Goal: Contribute content

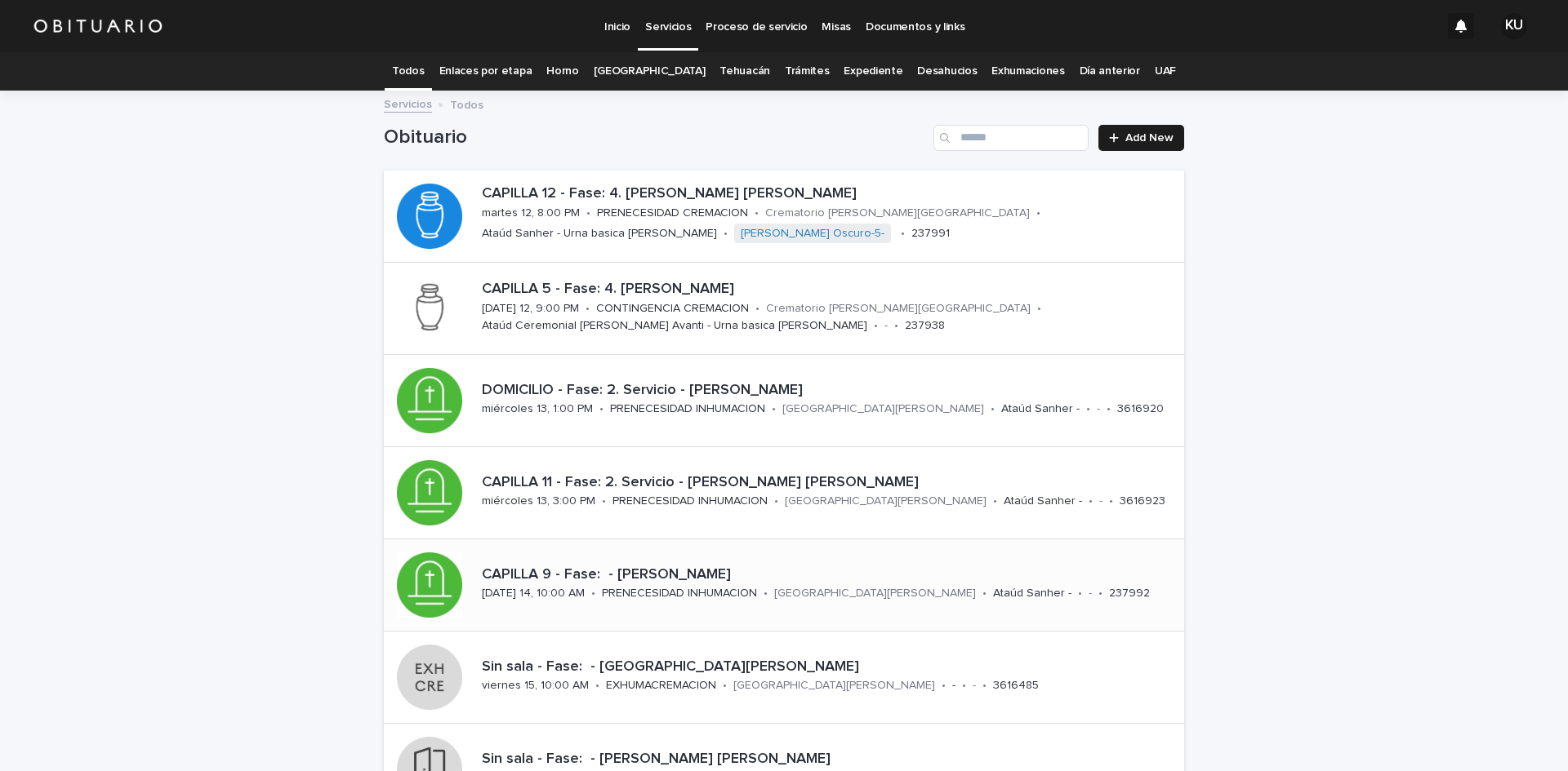
click at [891, 580] on p "CAPILLA 9 - Fase: - [PERSON_NAME]" at bounding box center [830, 575] width 696 height 18
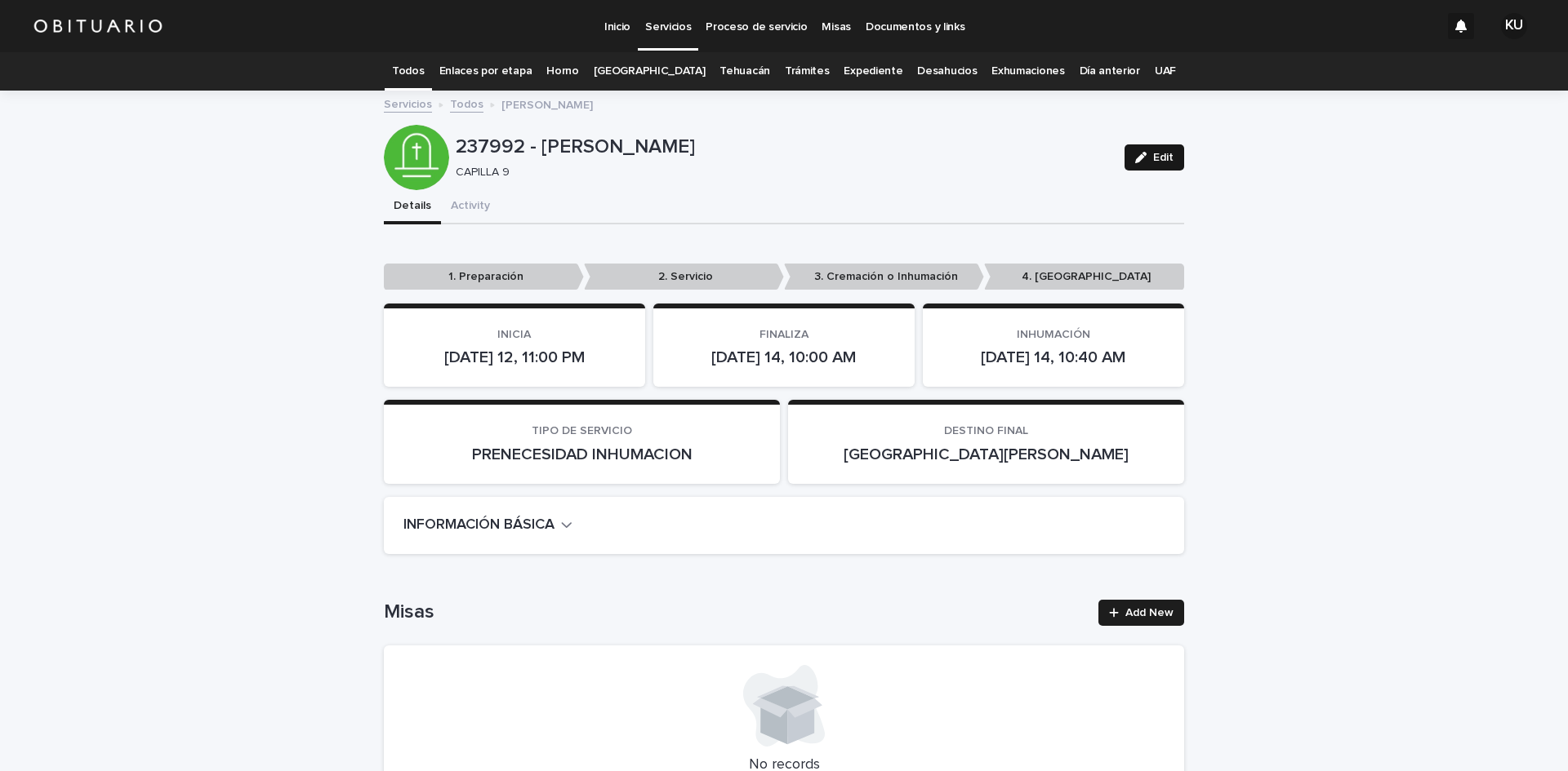
click at [1154, 158] on span "Edit" at bounding box center [1163, 158] width 20 height 12
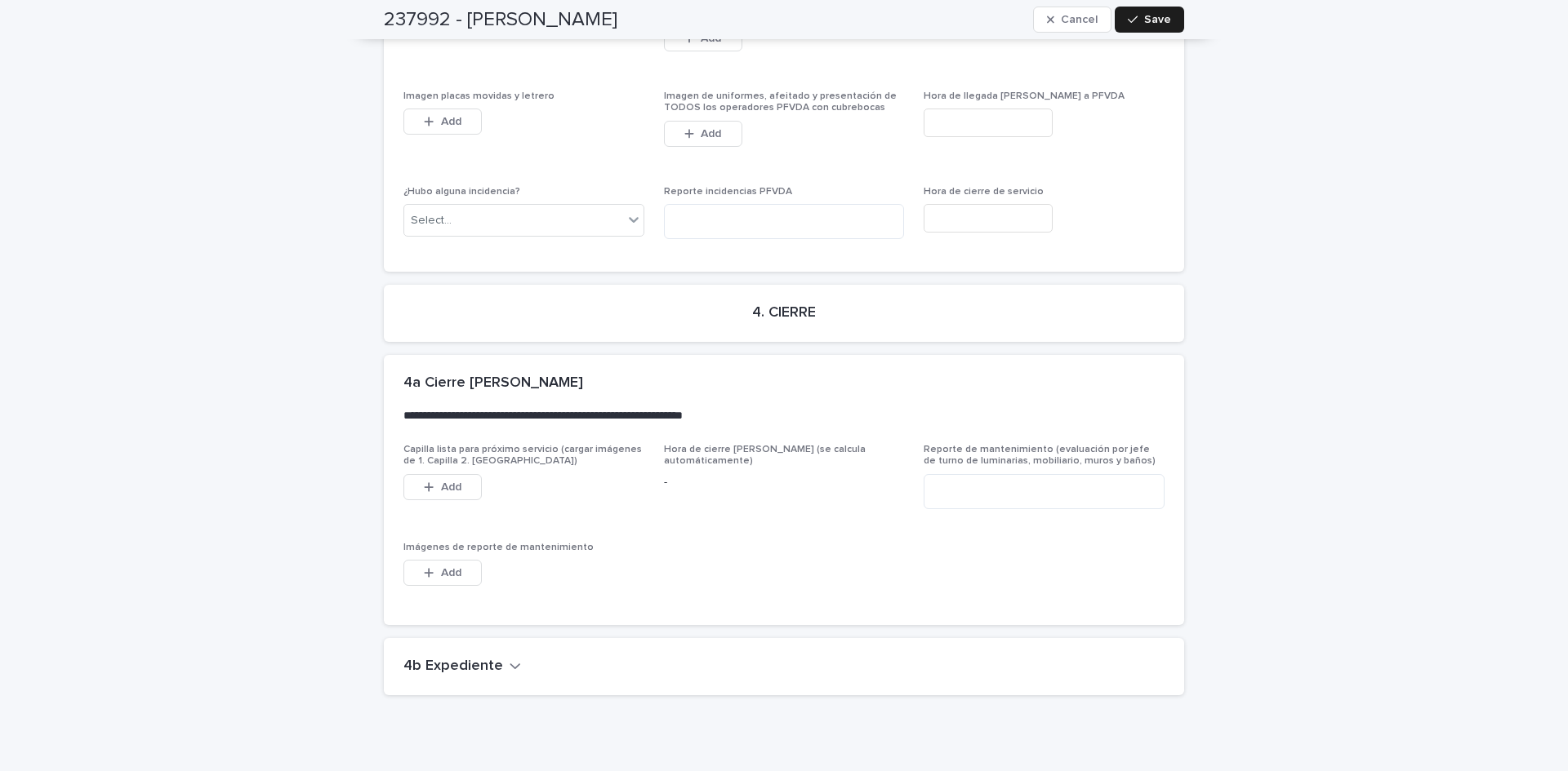
scroll to position [4445, 0]
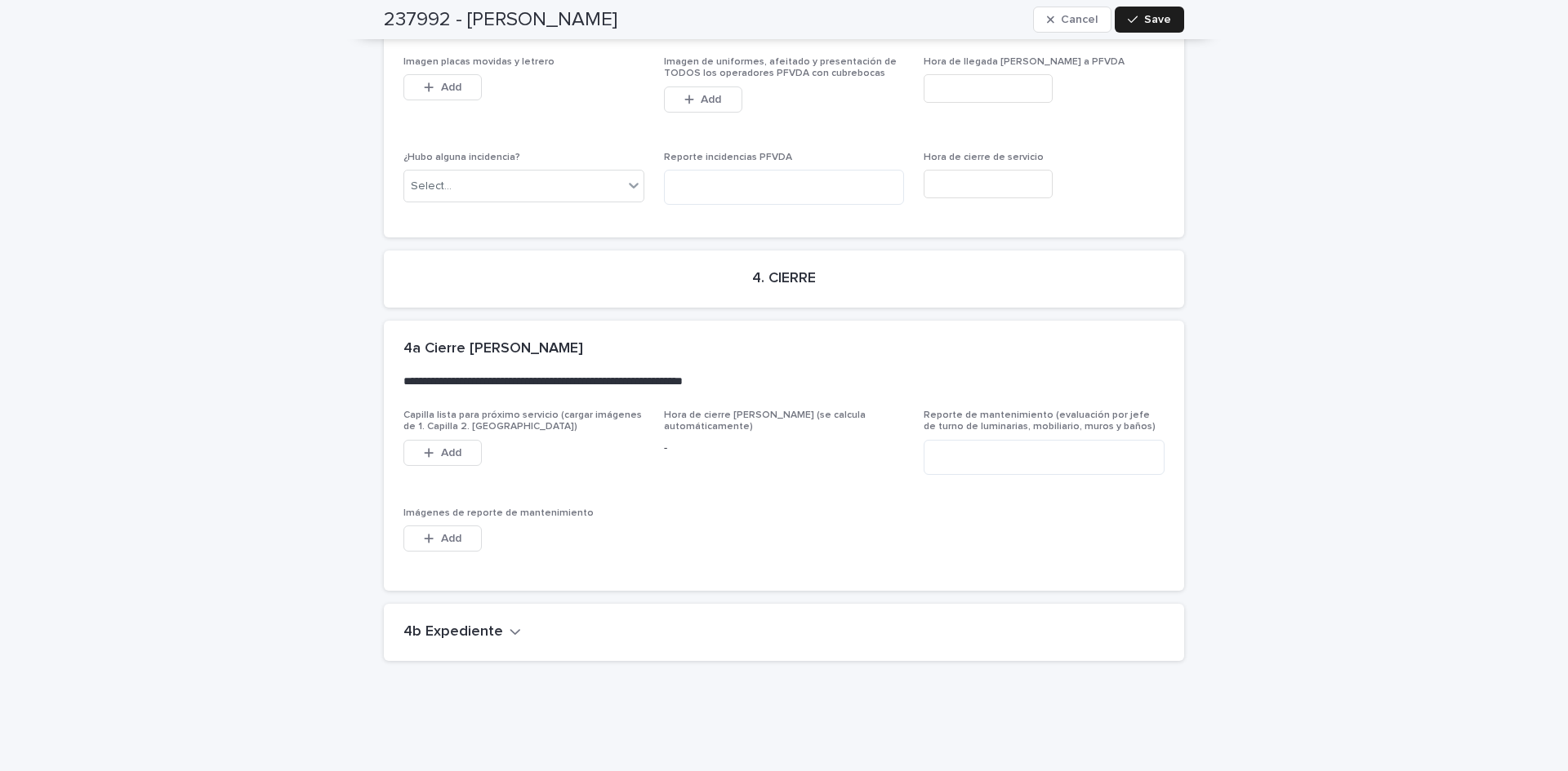
click at [510, 625] on icon "button" at bounding box center [516, 632] width 12 height 15
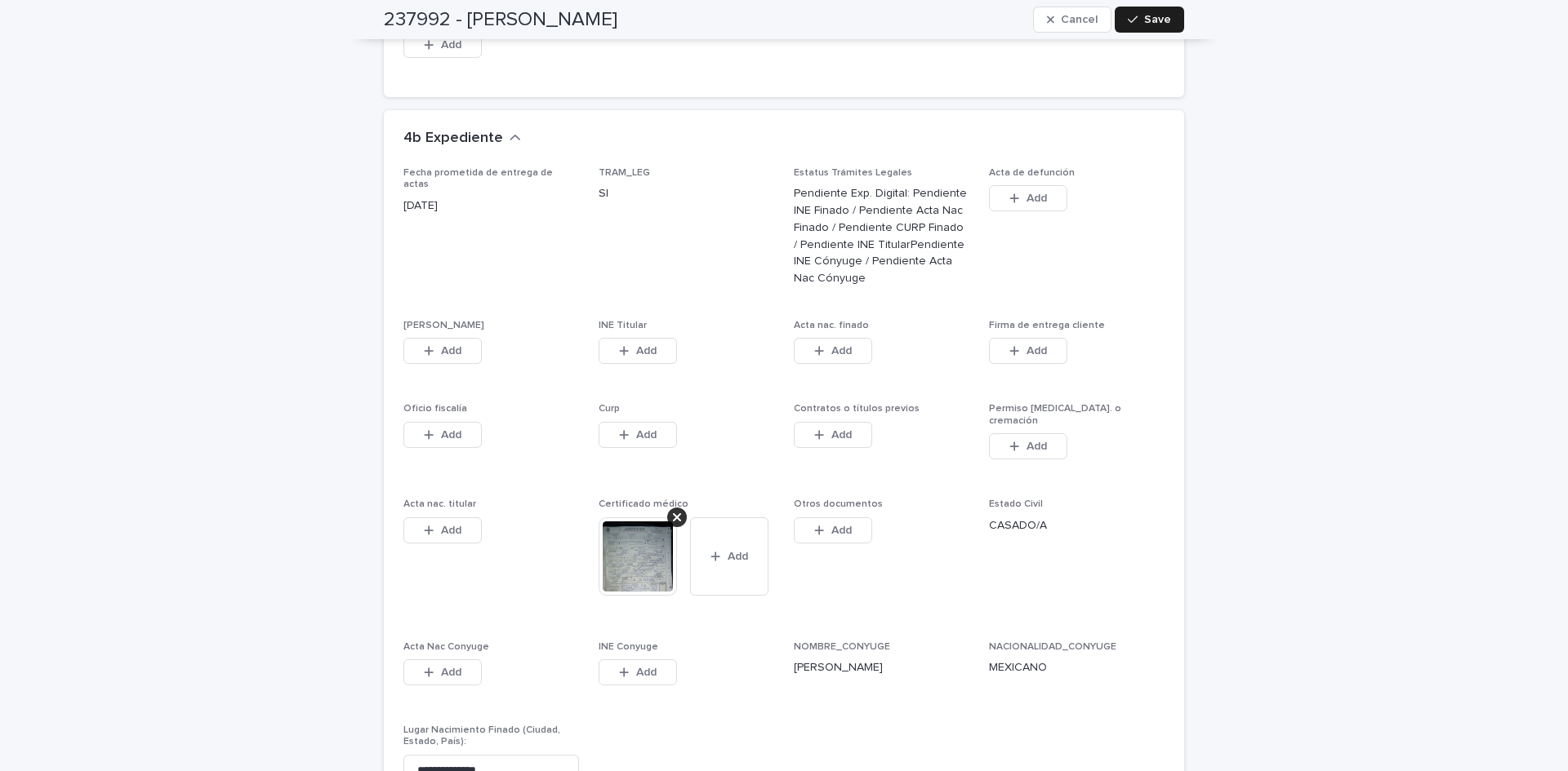
scroll to position [5087, 0]
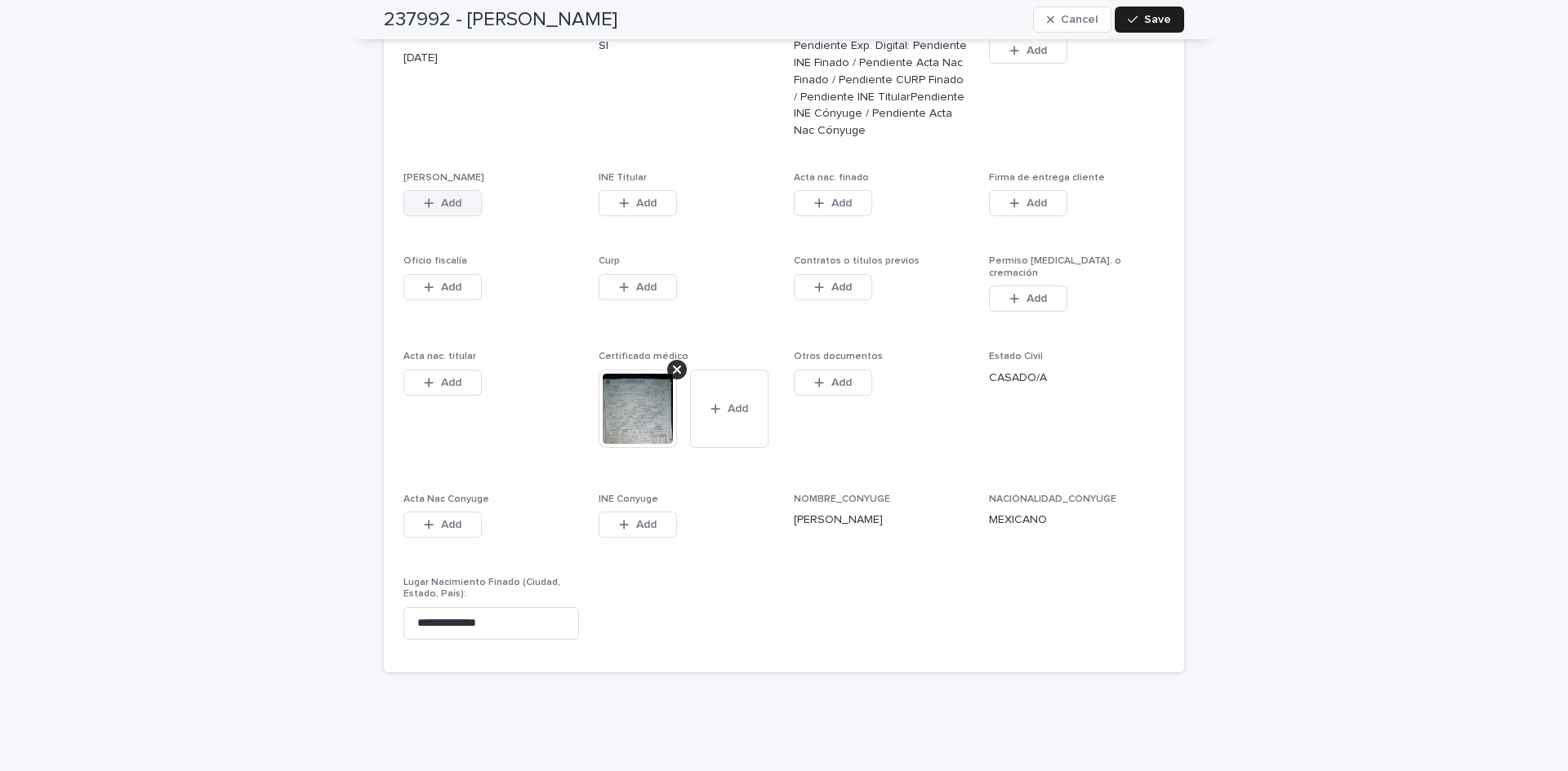
click at [465, 190] on button "Add" at bounding box center [443, 203] width 78 height 26
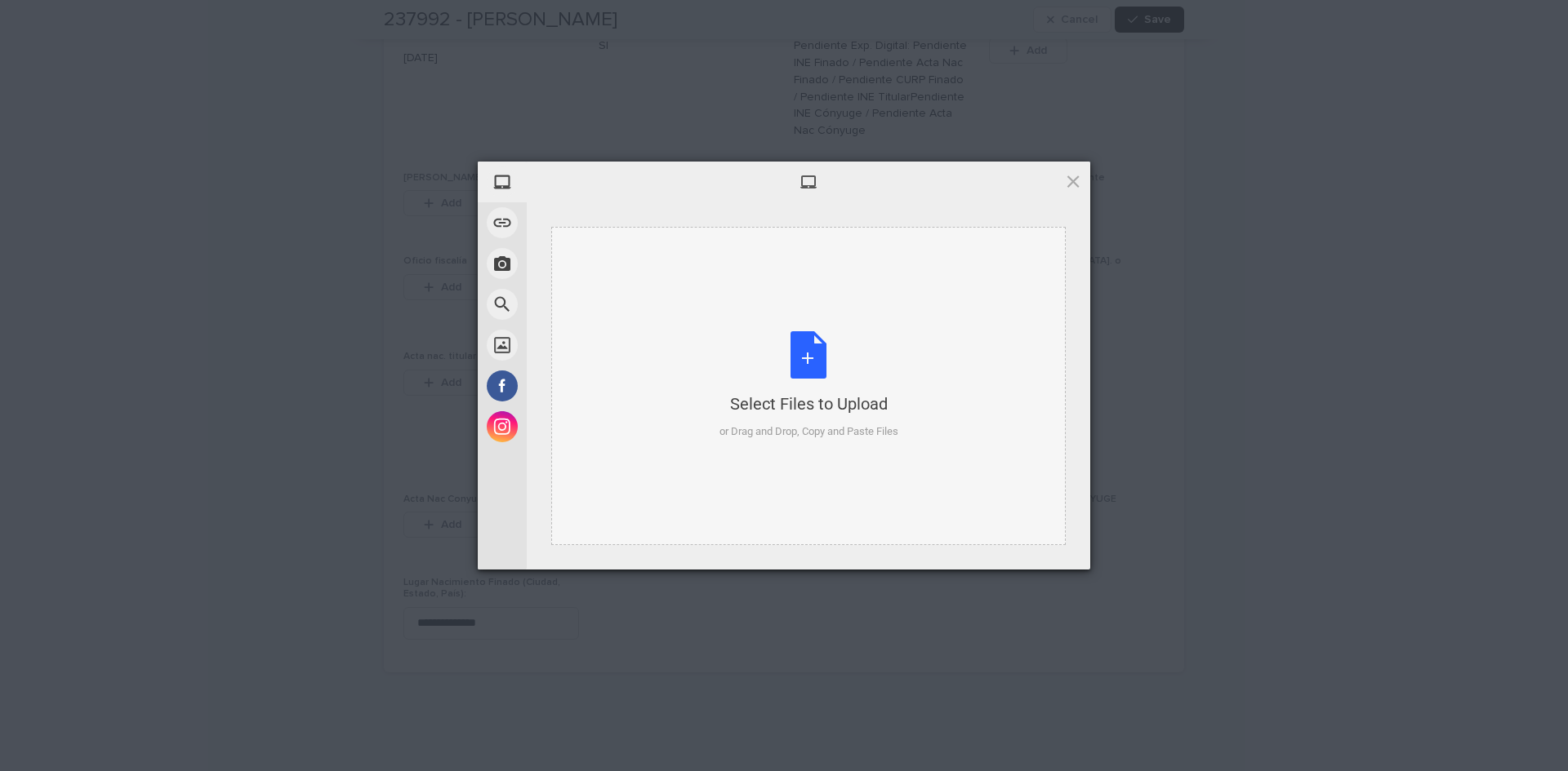
click at [794, 353] on div "Select Files to Upload or Drag and Drop, Copy and Paste Files" at bounding box center [808, 385] width 178 height 108
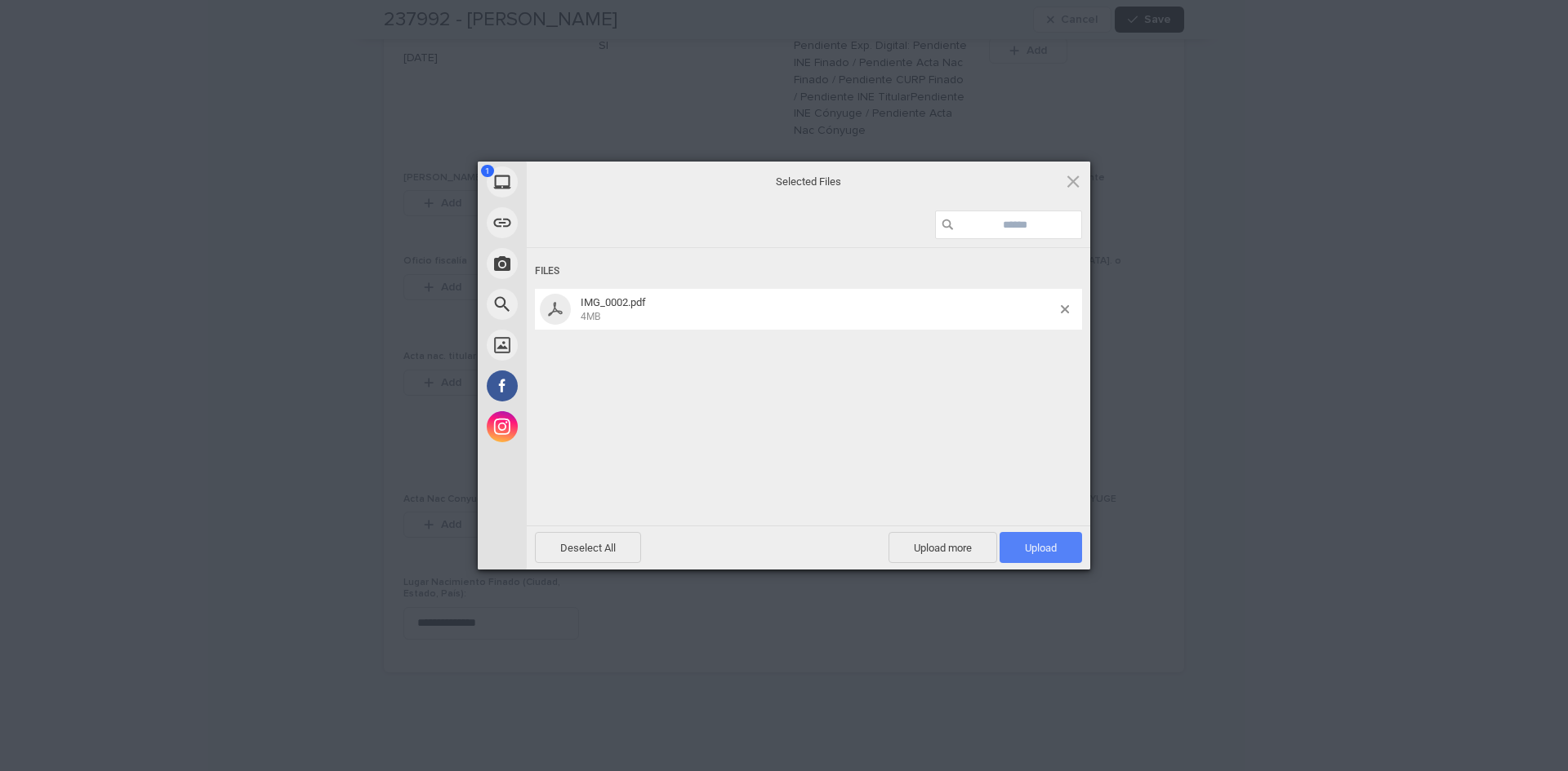
click at [1038, 549] on span "Upload 1" at bounding box center [1040, 548] width 32 height 13
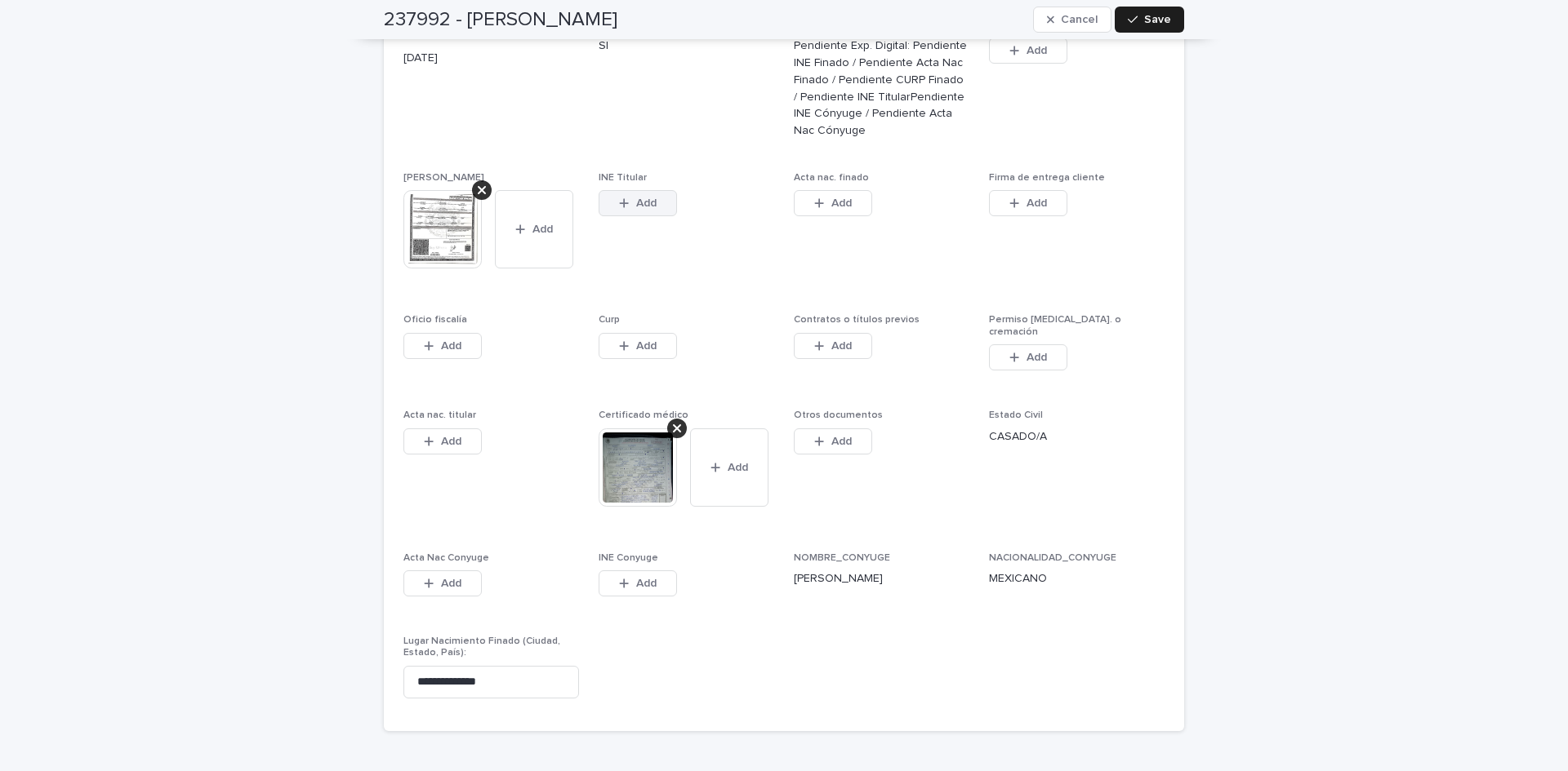
click at [627, 190] on button "Add" at bounding box center [638, 203] width 78 height 26
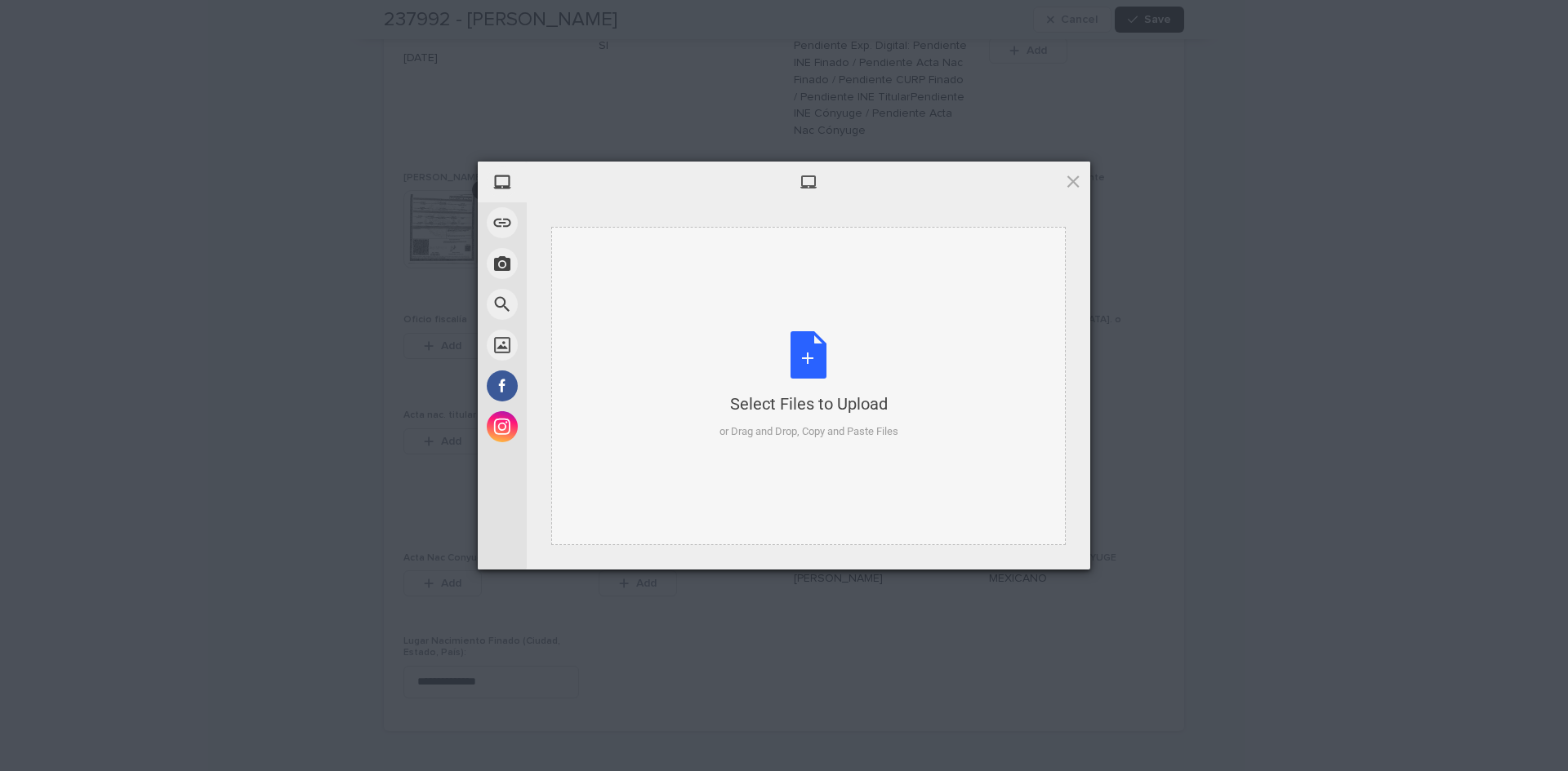
click at [810, 349] on div "Select Files to Upload or Drag and Drop, Copy and Paste Files" at bounding box center [808, 385] width 178 height 108
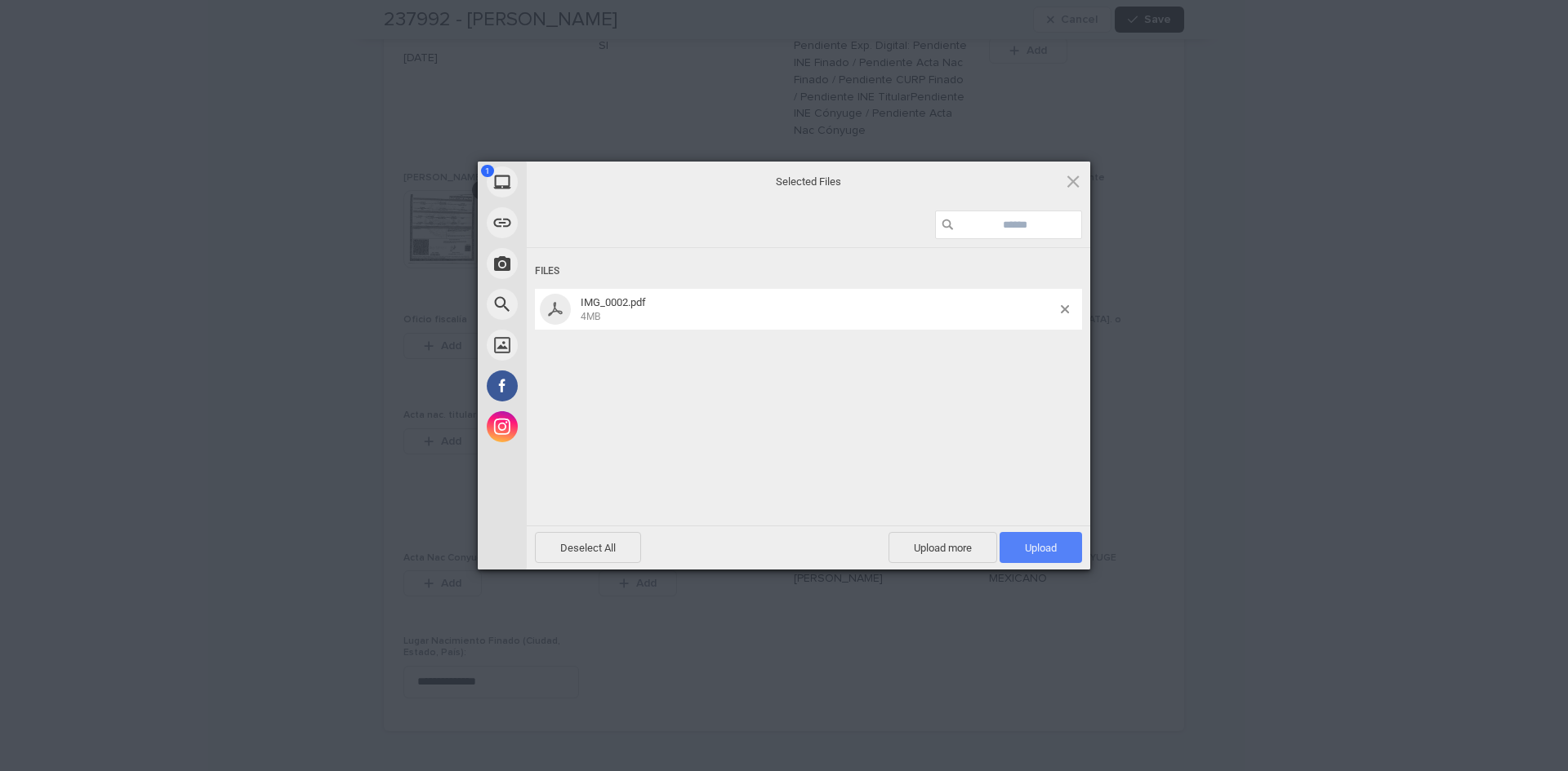
click at [1043, 544] on span "Upload 1" at bounding box center [1040, 548] width 32 height 13
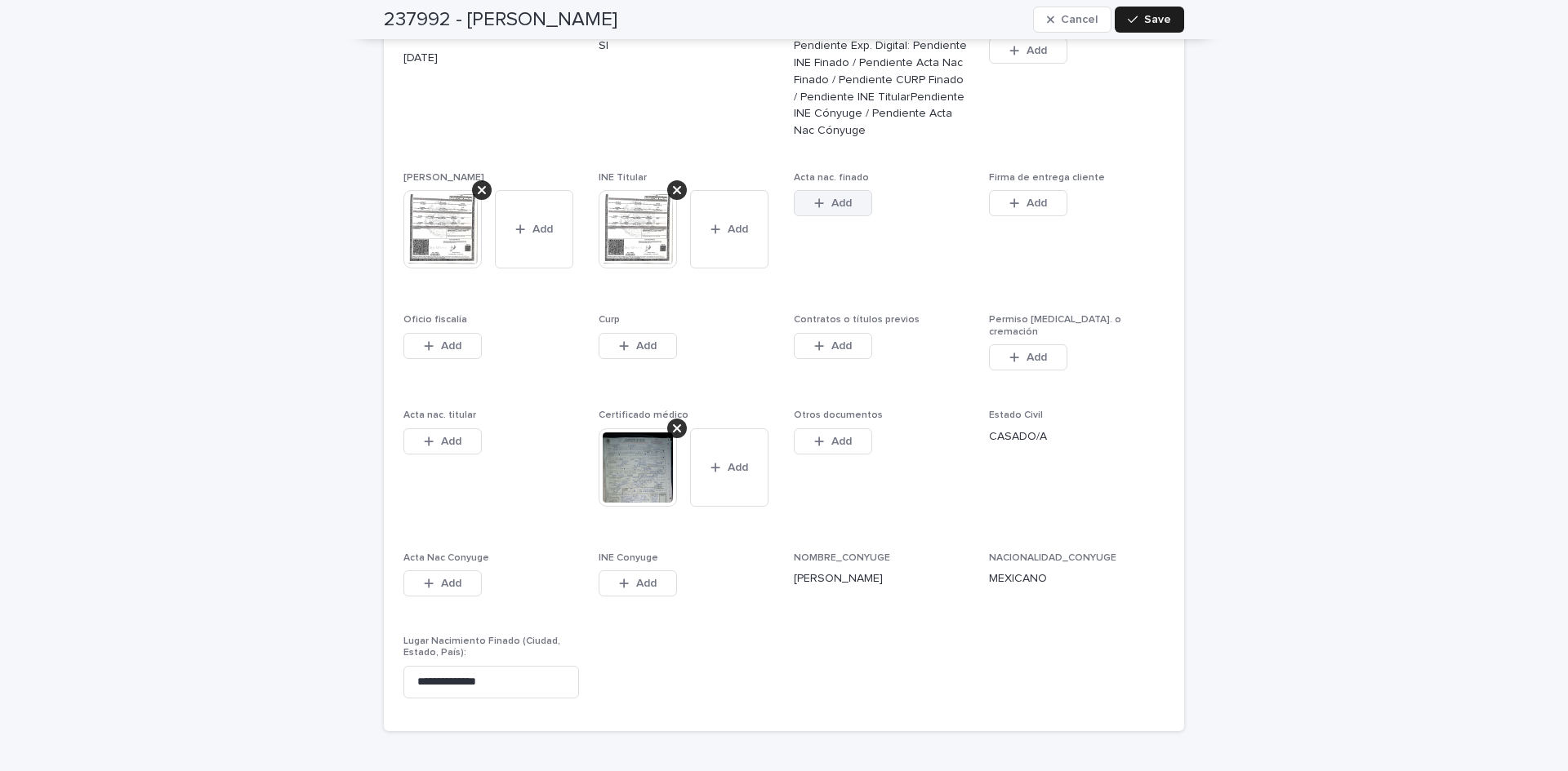
click at [805, 190] on button "Add" at bounding box center [833, 203] width 78 height 26
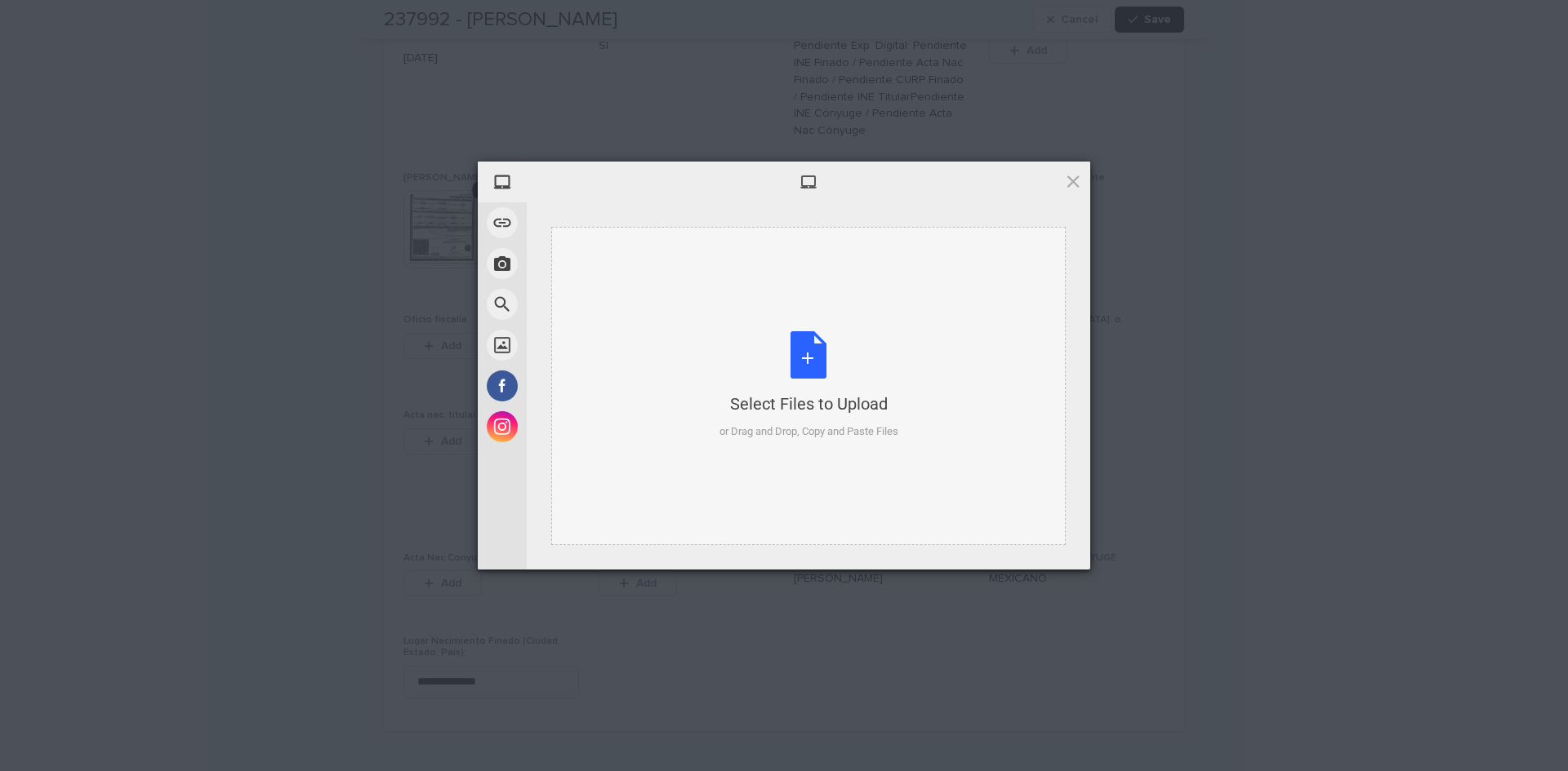
click at [795, 345] on div "Select Files to Upload or Drag and Drop, Copy and Paste Files" at bounding box center [808, 385] width 178 height 108
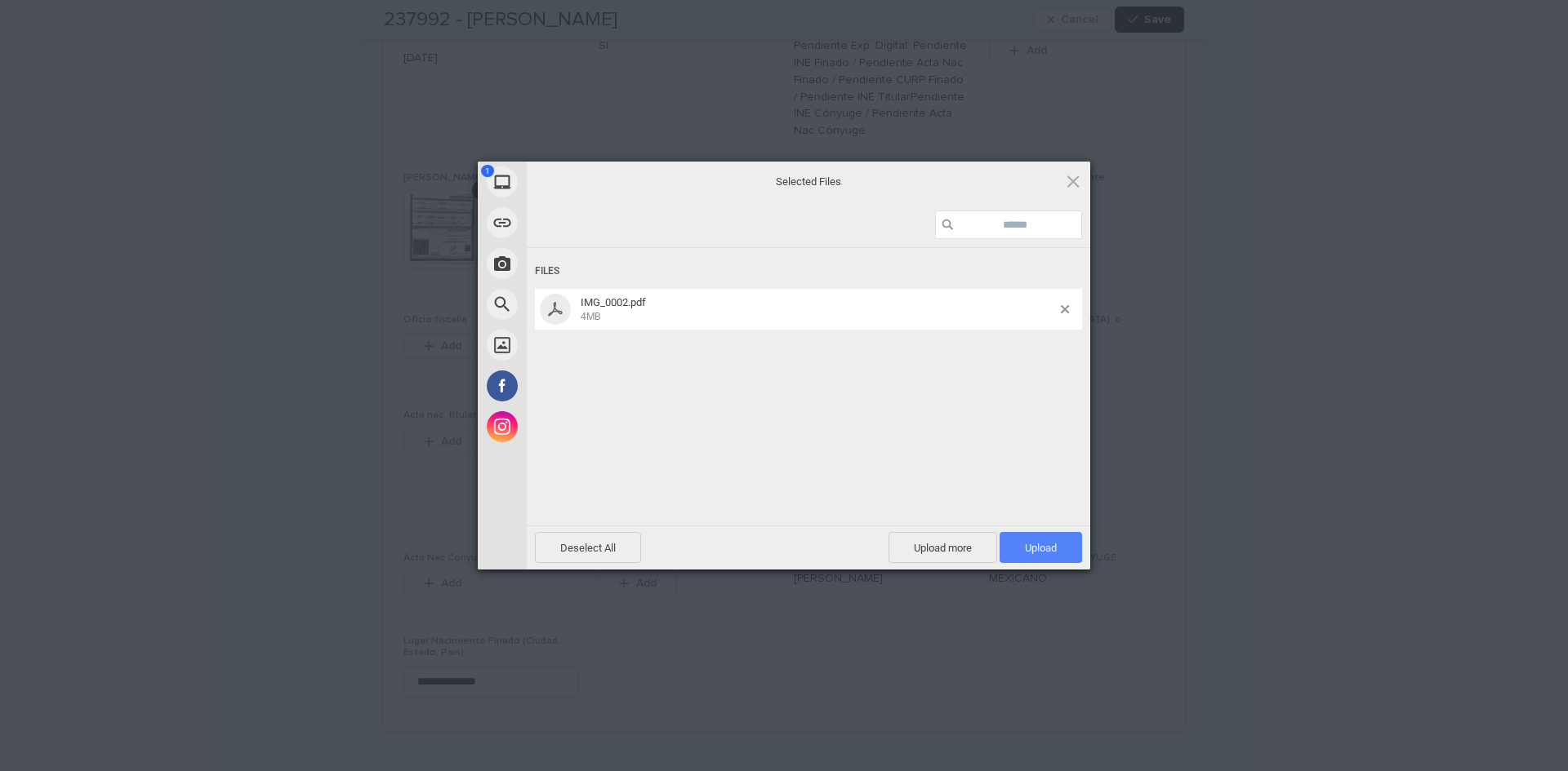
click at [1047, 556] on span "Upload 1" at bounding box center [1040, 548] width 83 height 31
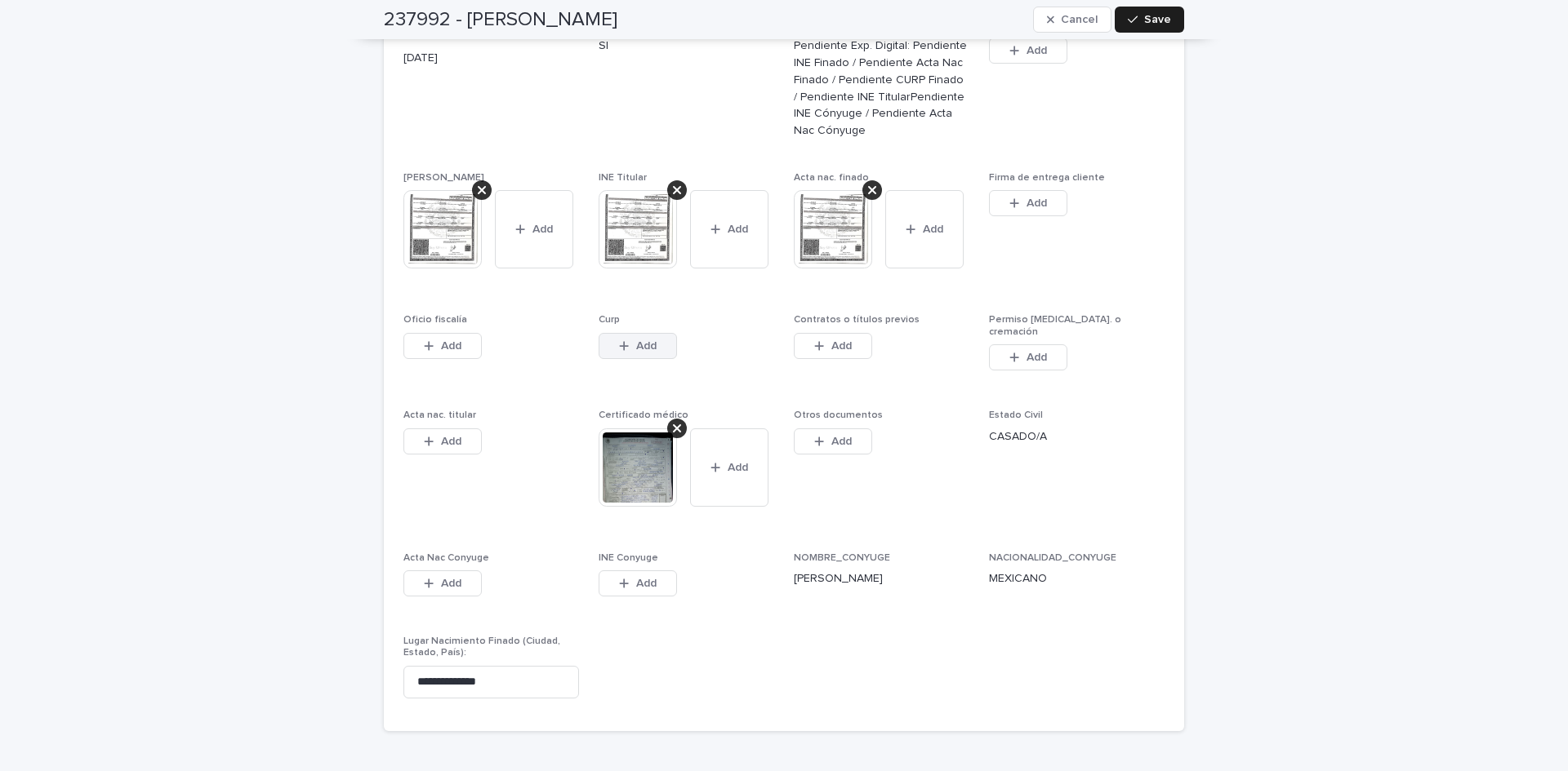
click at [659, 333] on button "Add" at bounding box center [638, 346] width 78 height 26
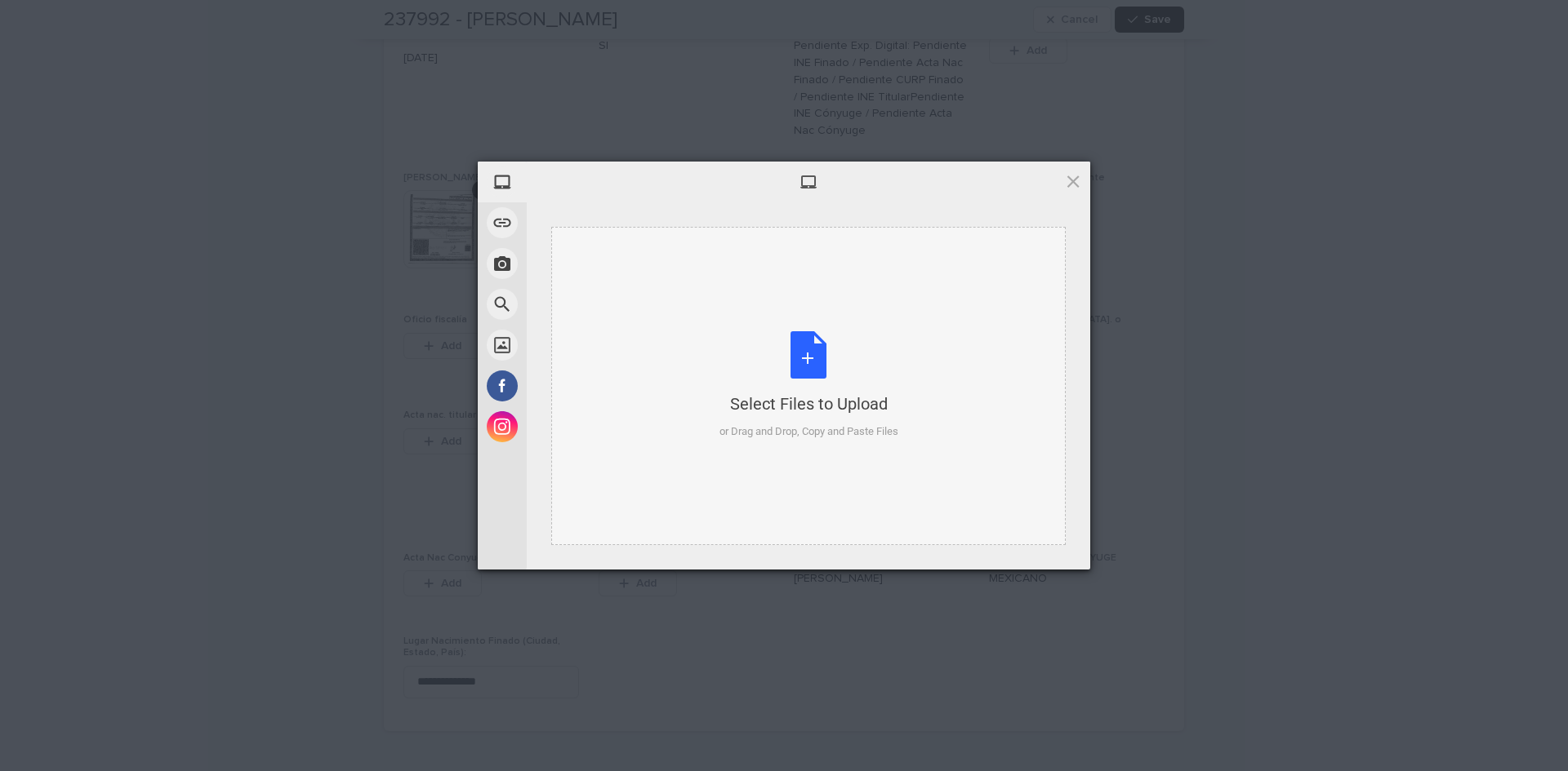
click at [810, 360] on div "Select Files to Upload or Drag and Drop, Copy and Paste Files" at bounding box center [808, 385] width 178 height 108
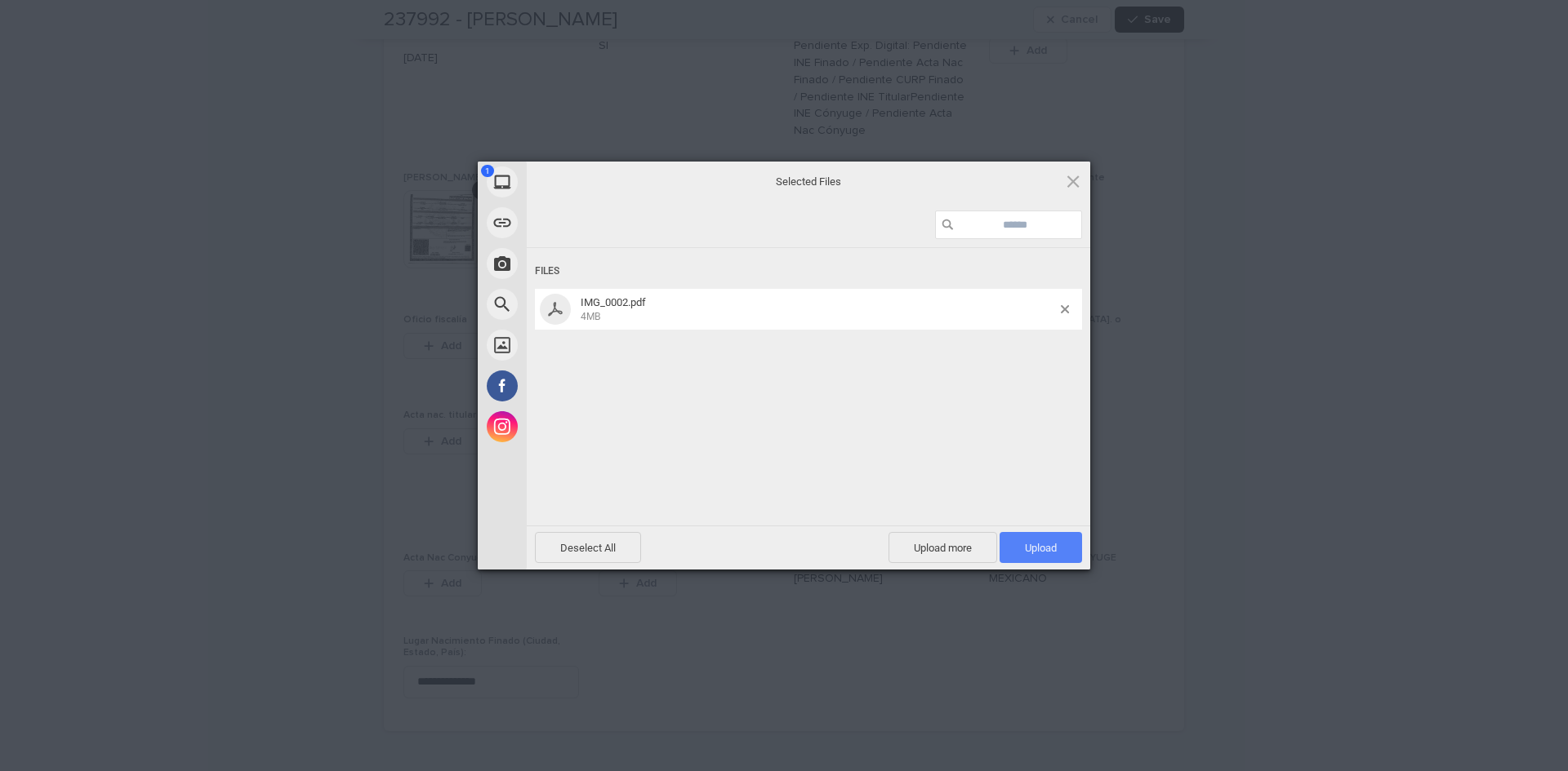
click at [1064, 545] on span "Upload 1" at bounding box center [1040, 548] width 83 height 31
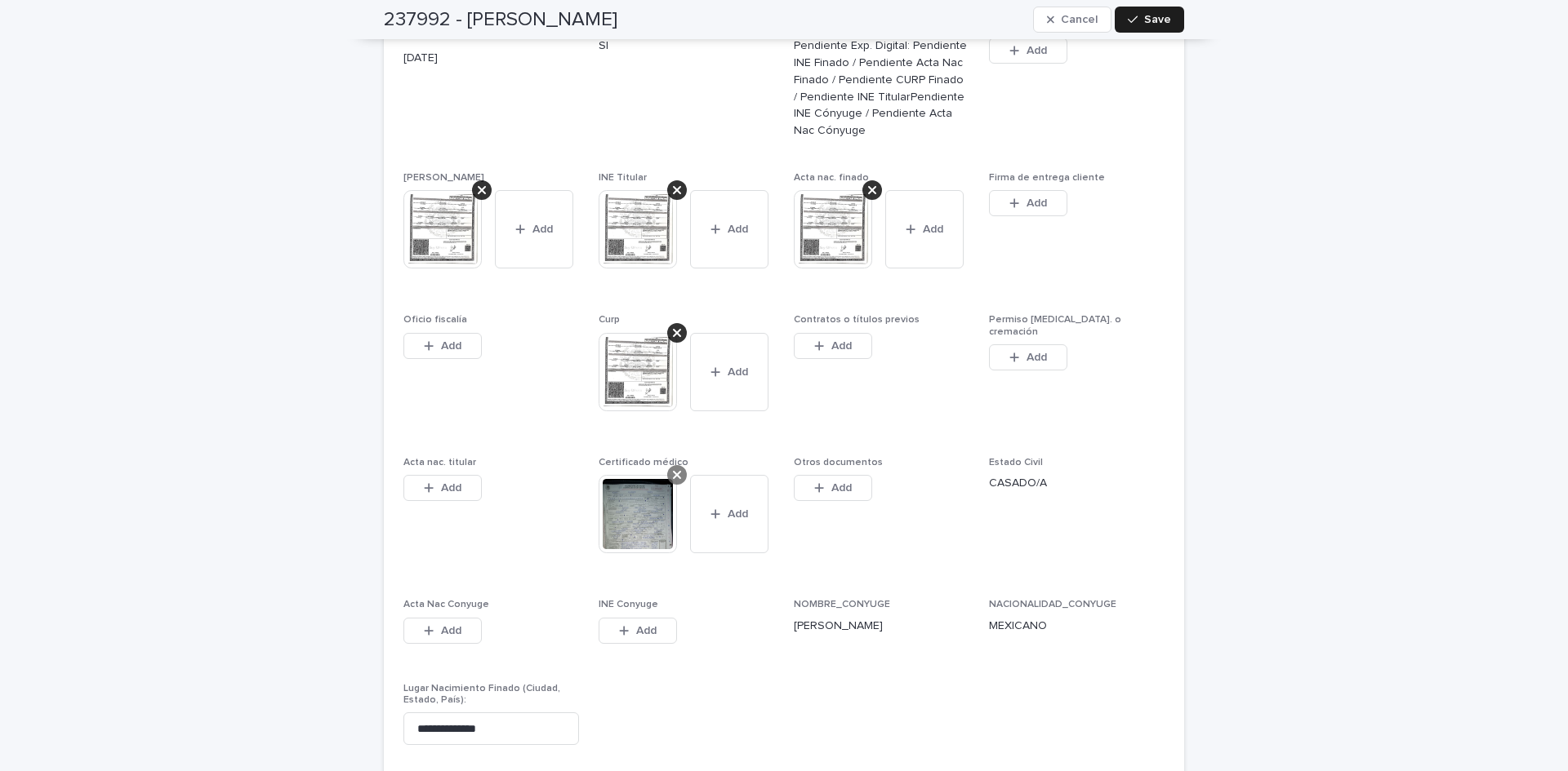
click at [673, 471] on icon at bounding box center [677, 475] width 8 height 8
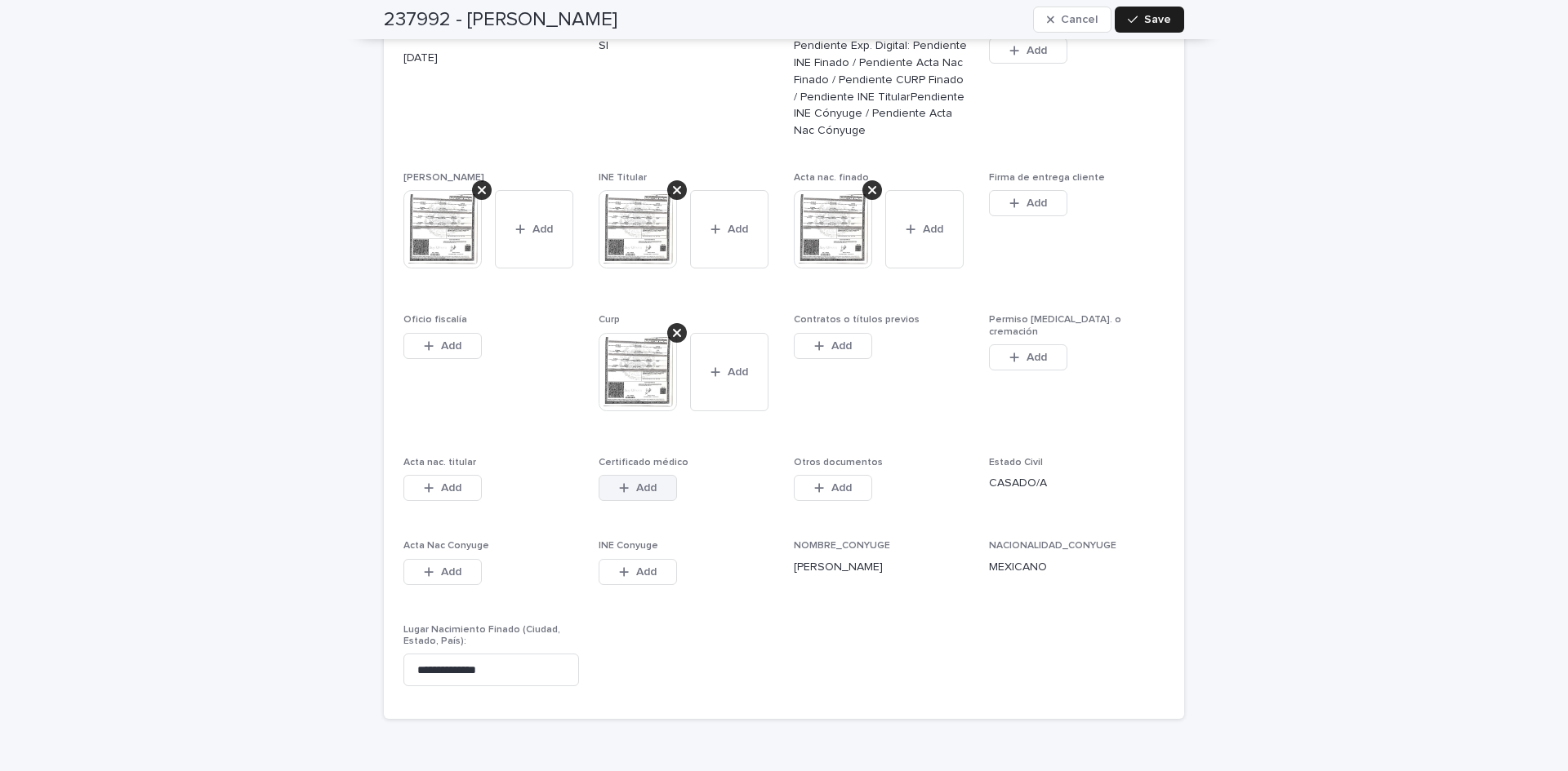
click at [645, 482] on span "Add" at bounding box center [646, 488] width 20 height 12
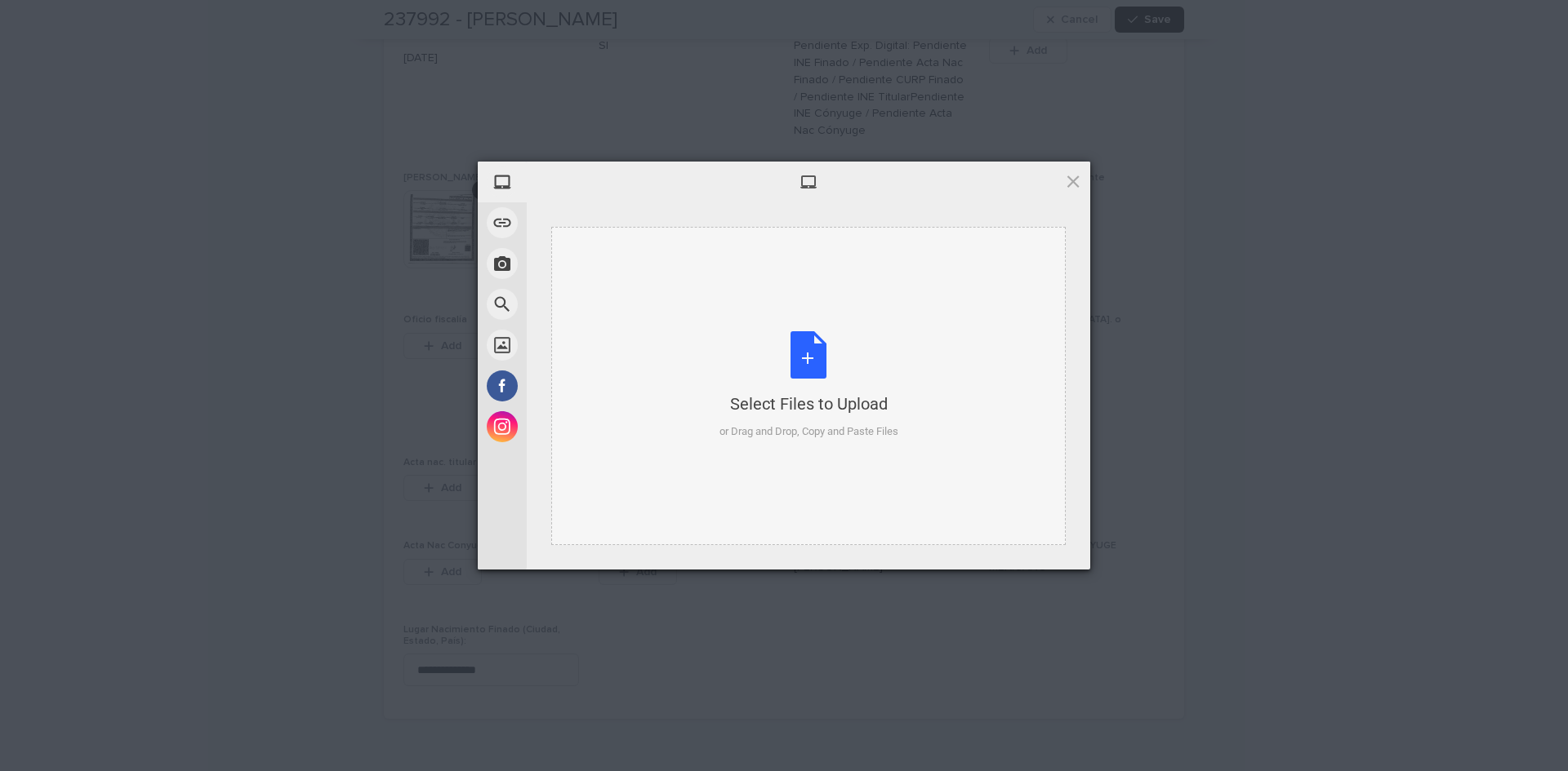
click at [804, 369] on div "Select Files to Upload or Drag and Drop, Copy and Paste Files" at bounding box center [808, 385] width 178 height 108
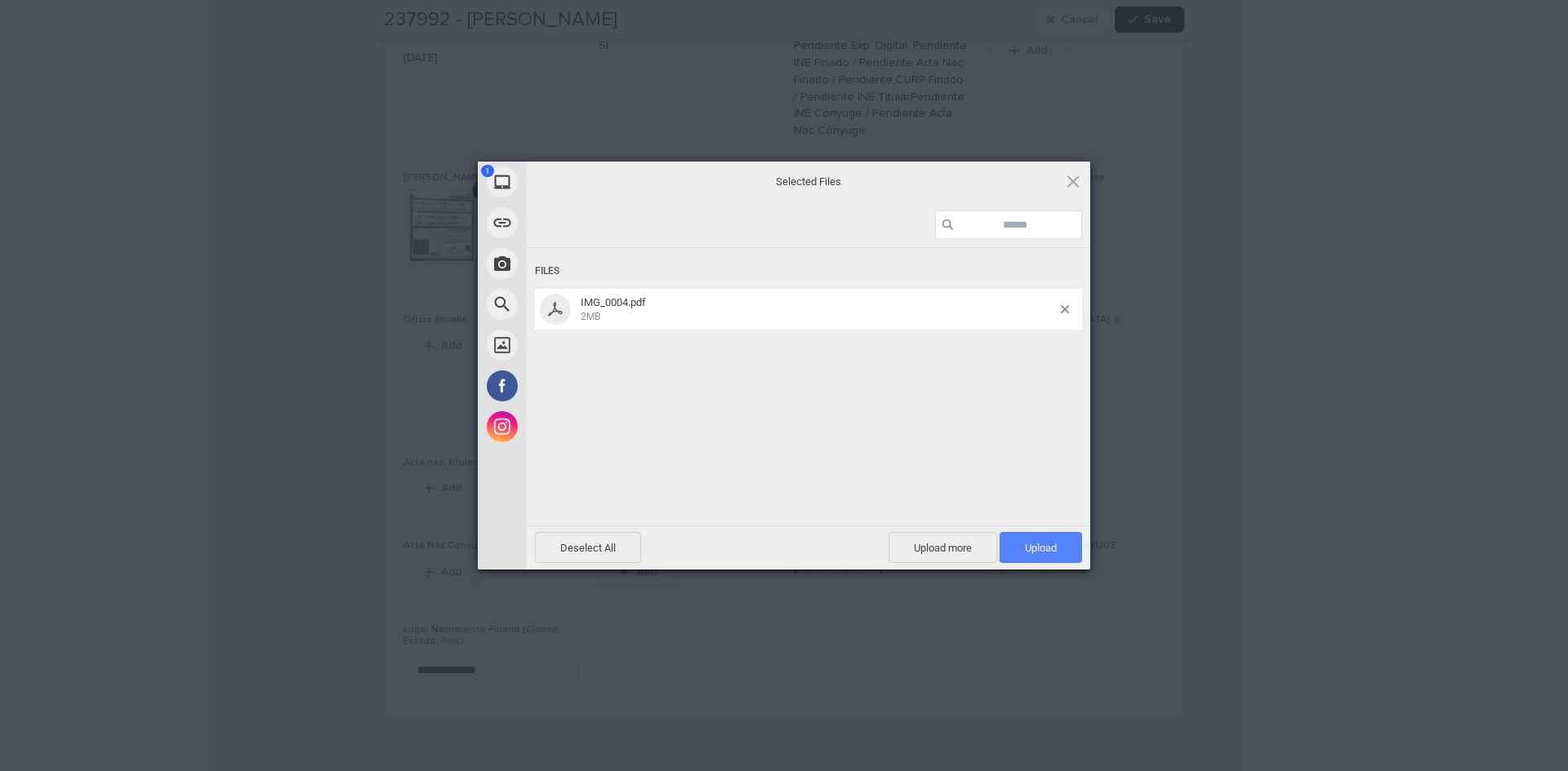
click at [1053, 550] on span "Upload 1" at bounding box center [1040, 548] width 32 height 13
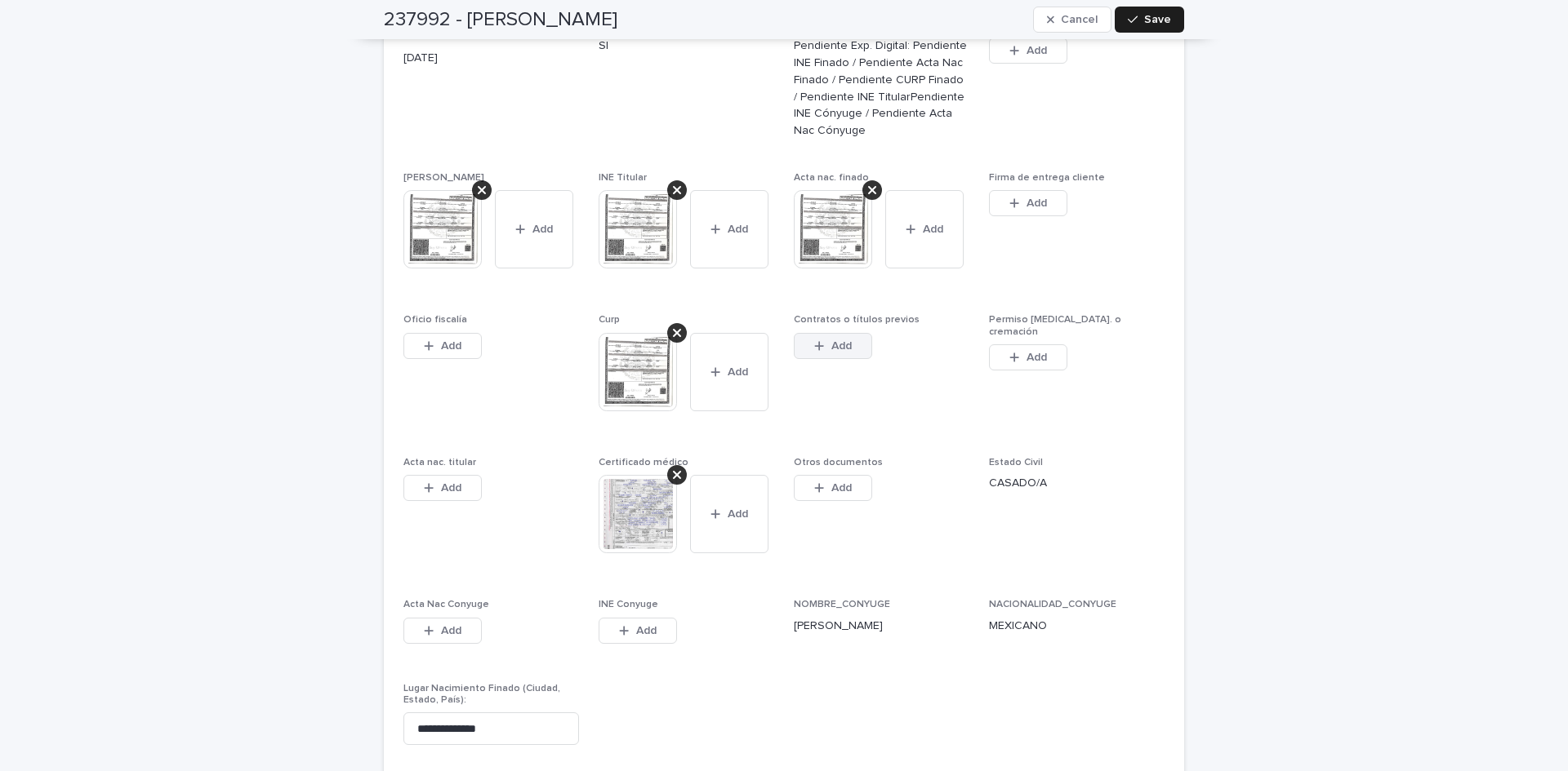
click at [841, 340] on span "Add" at bounding box center [842, 346] width 20 height 12
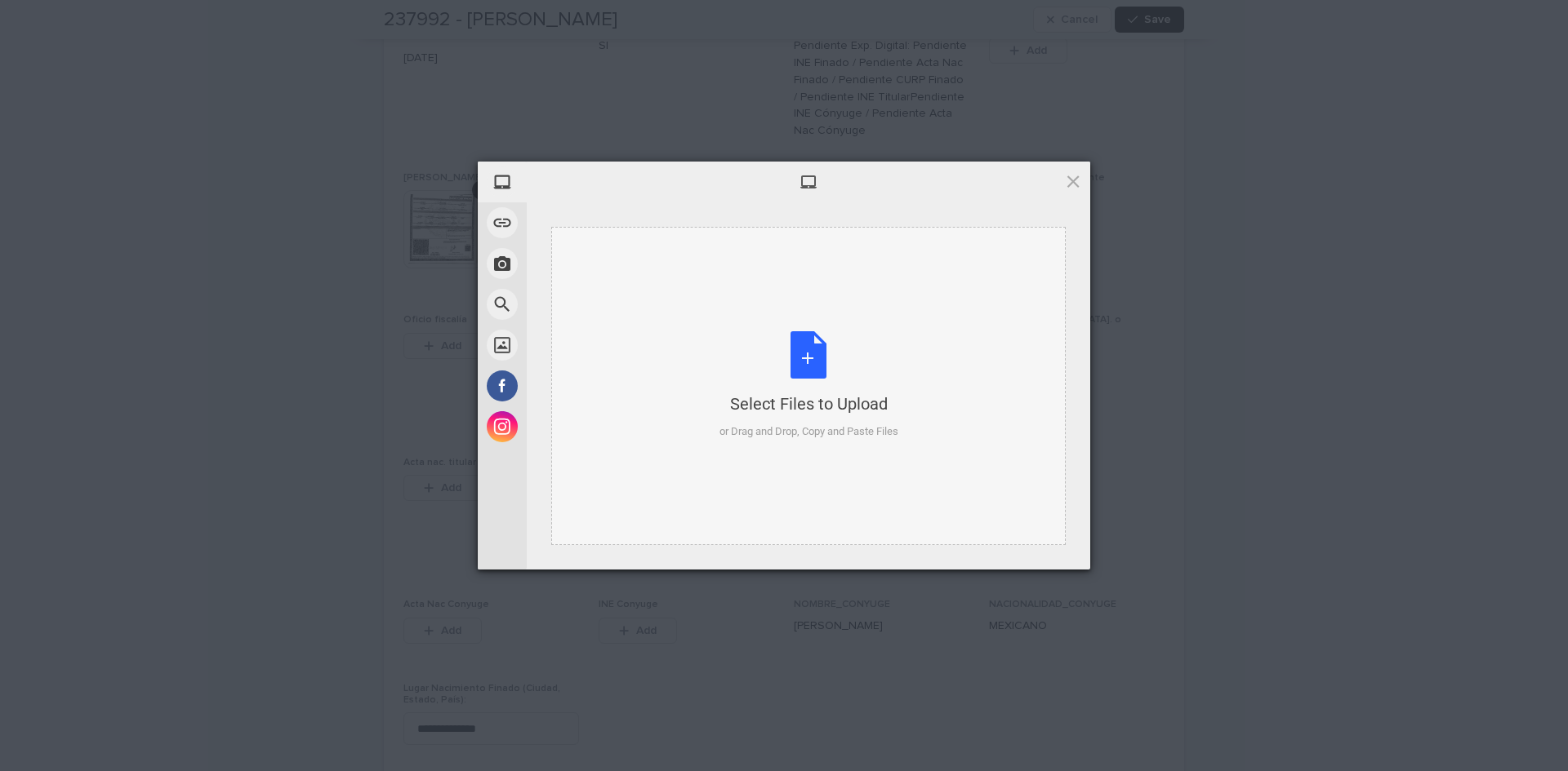
click at [818, 362] on div "Select Files to Upload or Drag and Drop, Copy and Paste Files" at bounding box center [808, 385] width 178 height 108
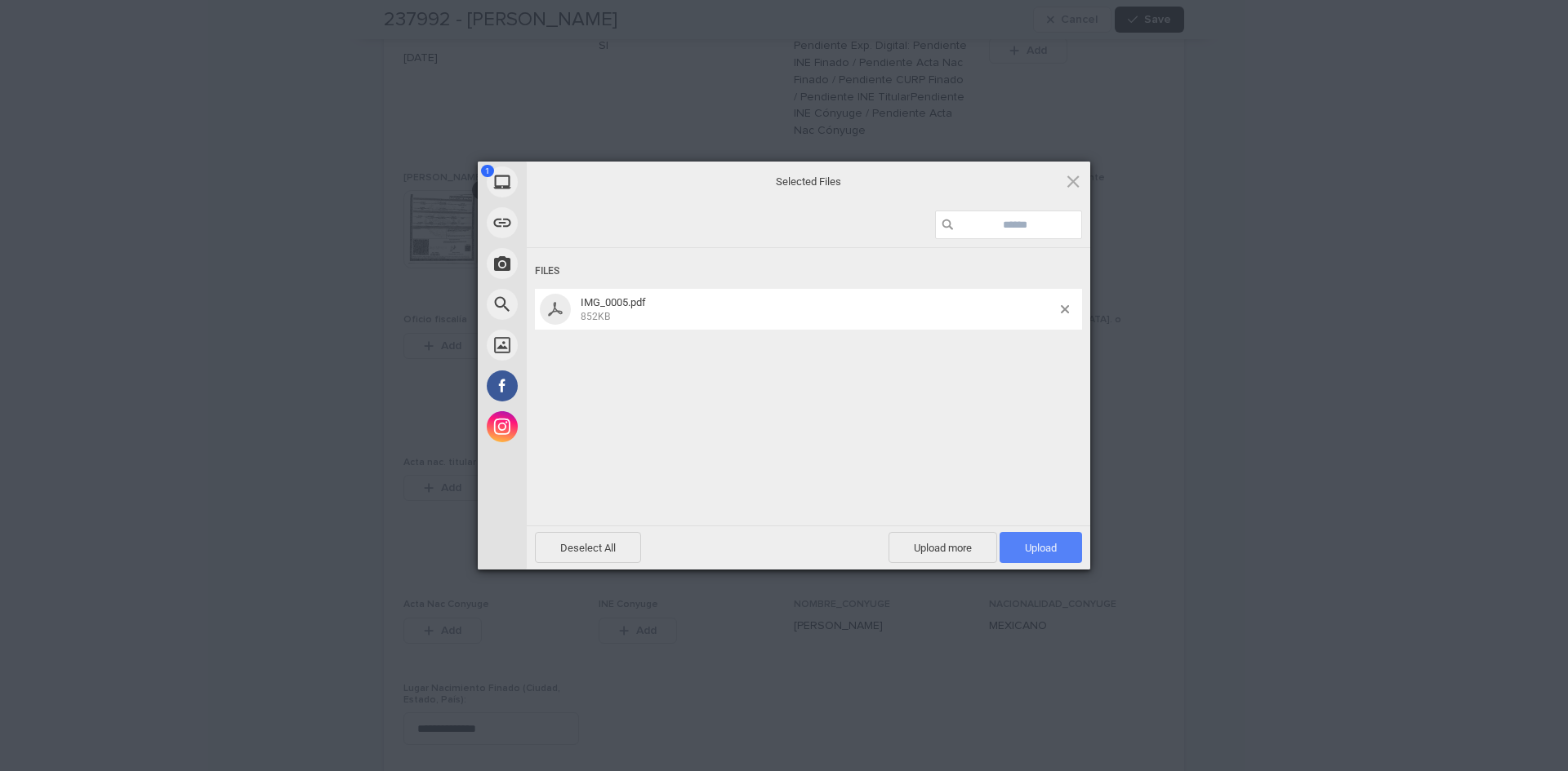
click at [1047, 539] on span "Upload 1" at bounding box center [1040, 548] width 83 height 31
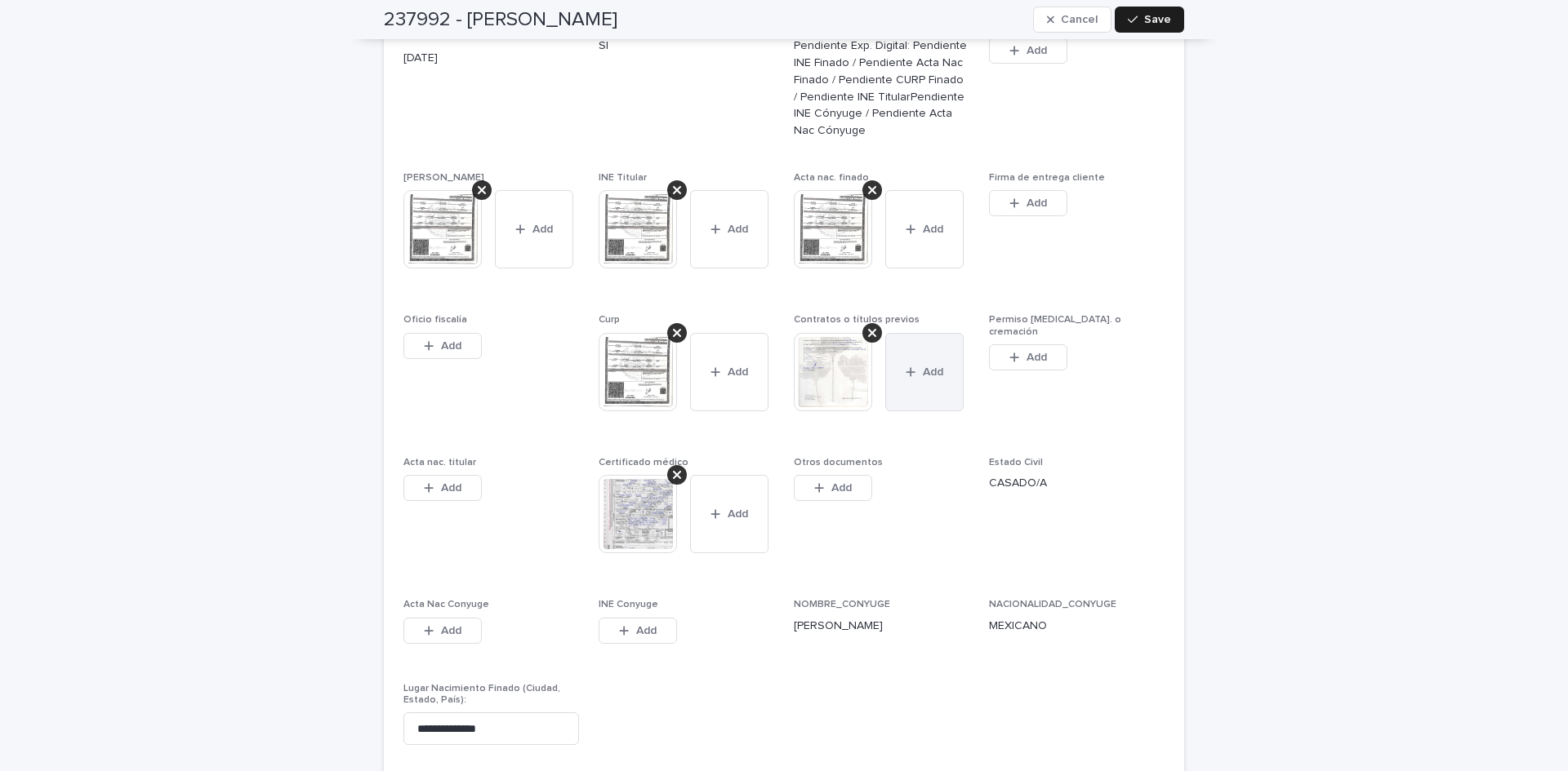
click at [926, 333] on button "Add" at bounding box center [924, 372] width 78 height 78
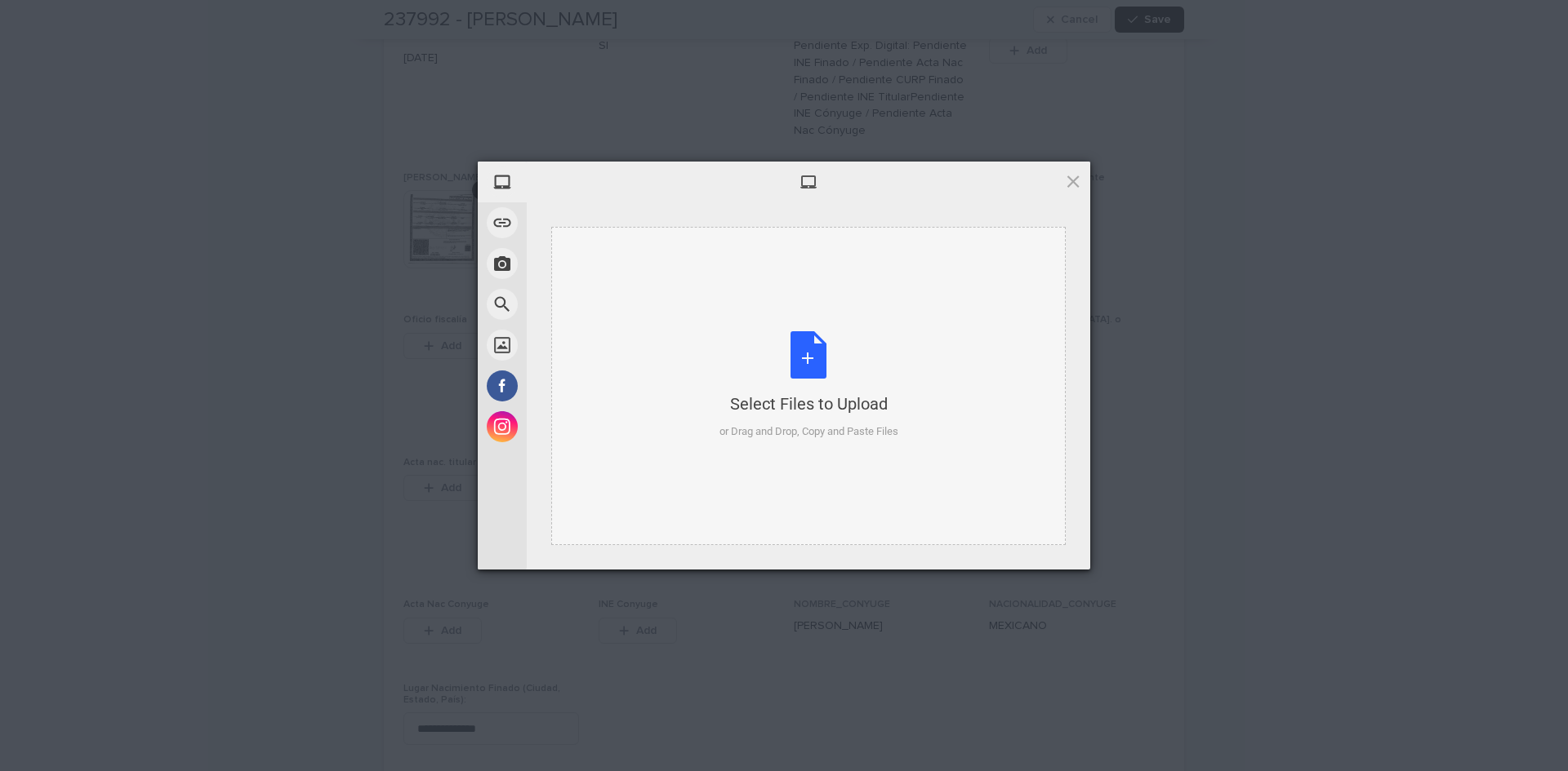
click at [804, 366] on div "Select Files to Upload or Drag and Drop, Copy and Paste Files" at bounding box center [808, 385] width 178 height 108
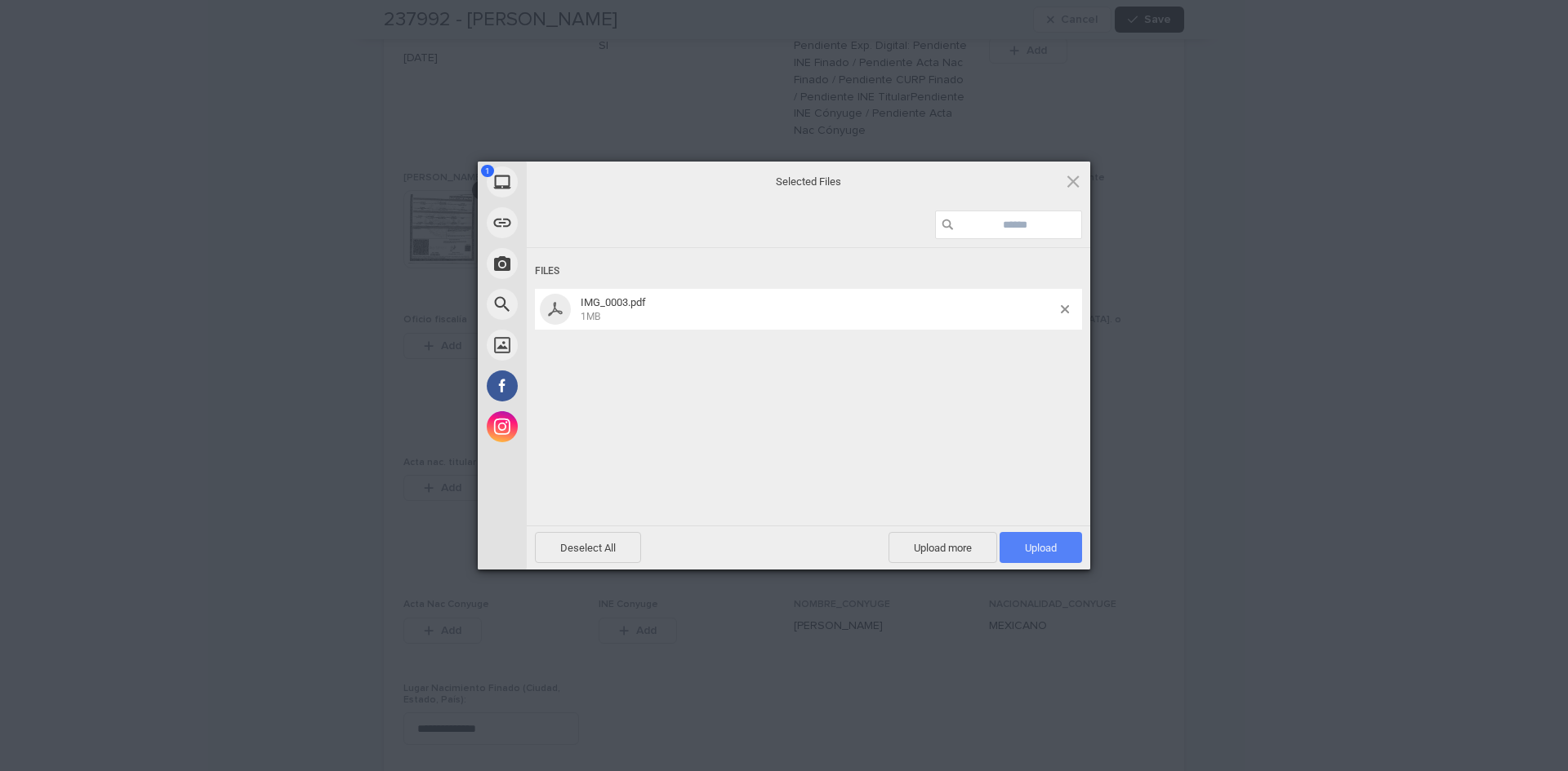
click at [1053, 552] on span "Upload 1" at bounding box center [1040, 548] width 32 height 13
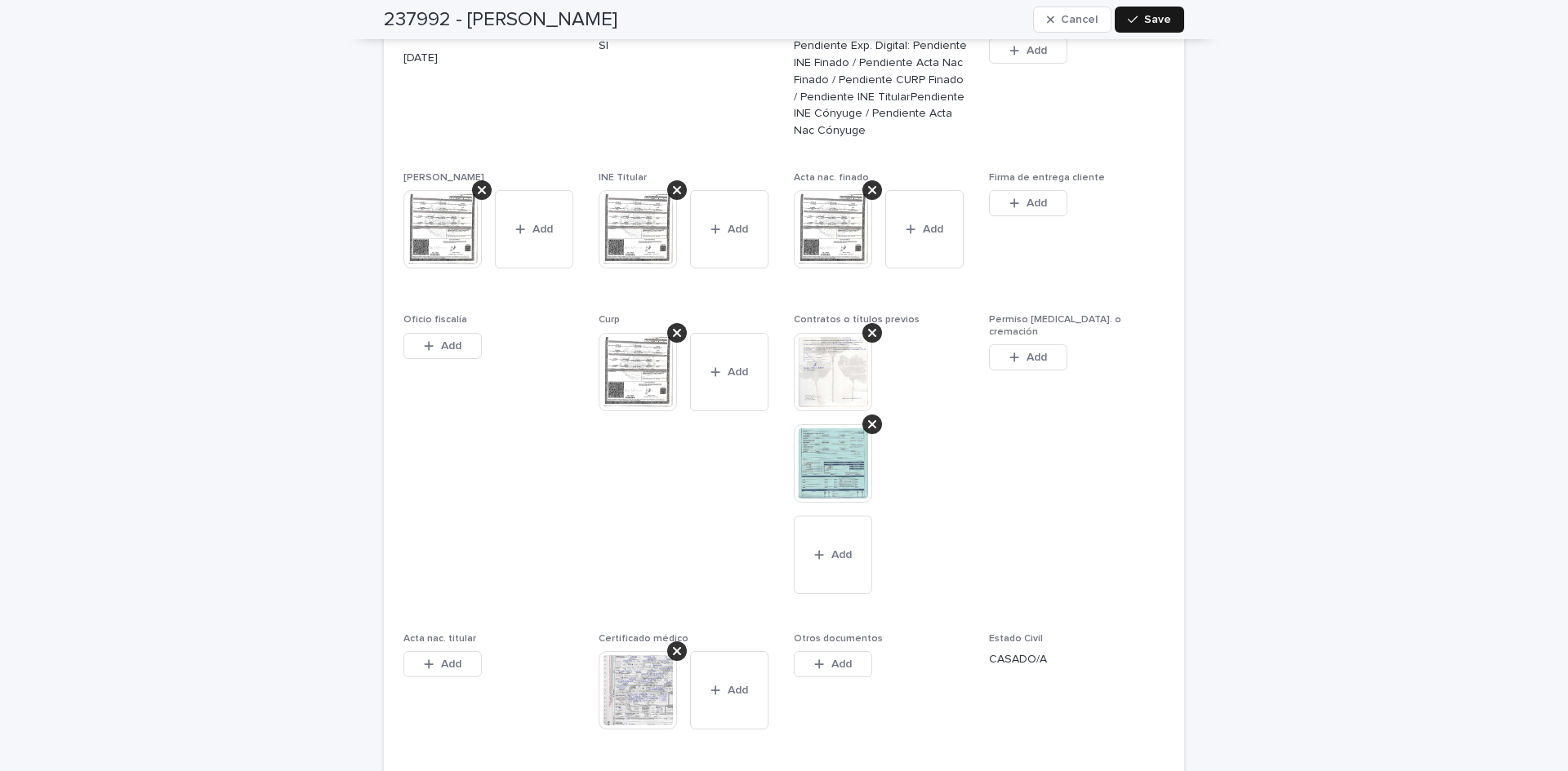
click at [1162, 18] on span "Save" at bounding box center [1157, 19] width 27 height 12
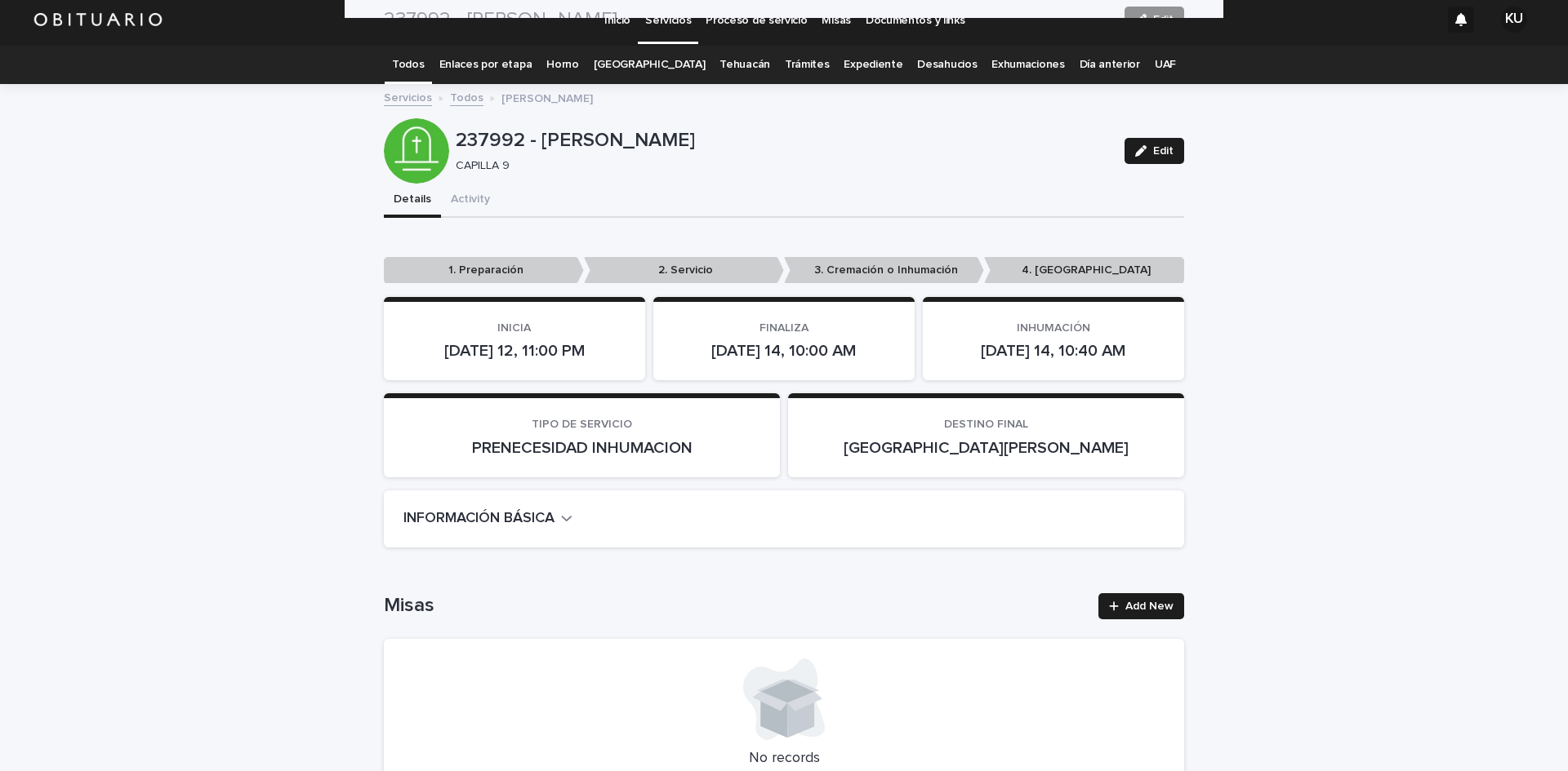
scroll to position [0, 0]
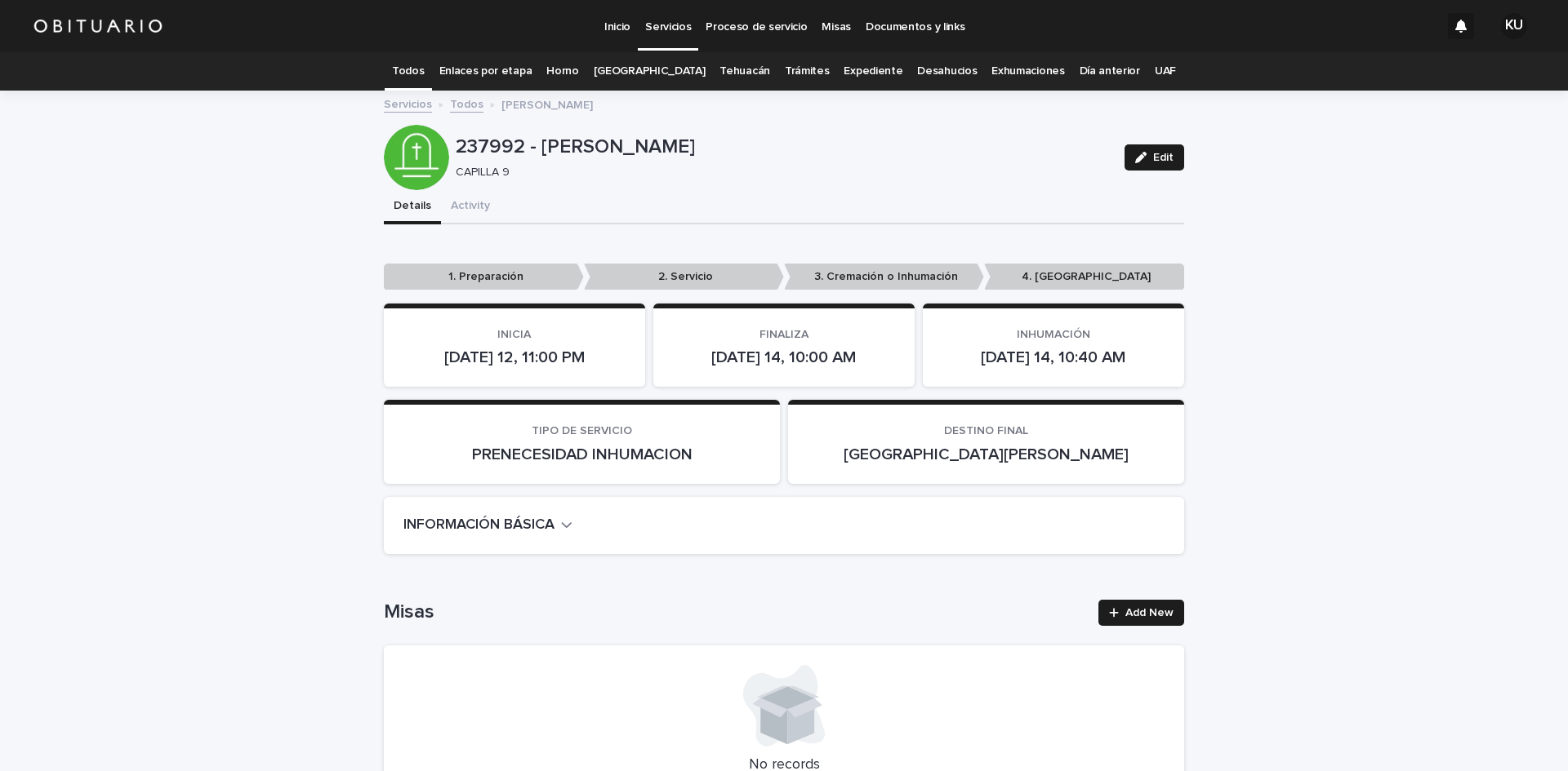
click at [622, 23] on p "Inicio" at bounding box center [617, 17] width 26 height 34
